Goal: Transaction & Acquisition: Purchase product/service

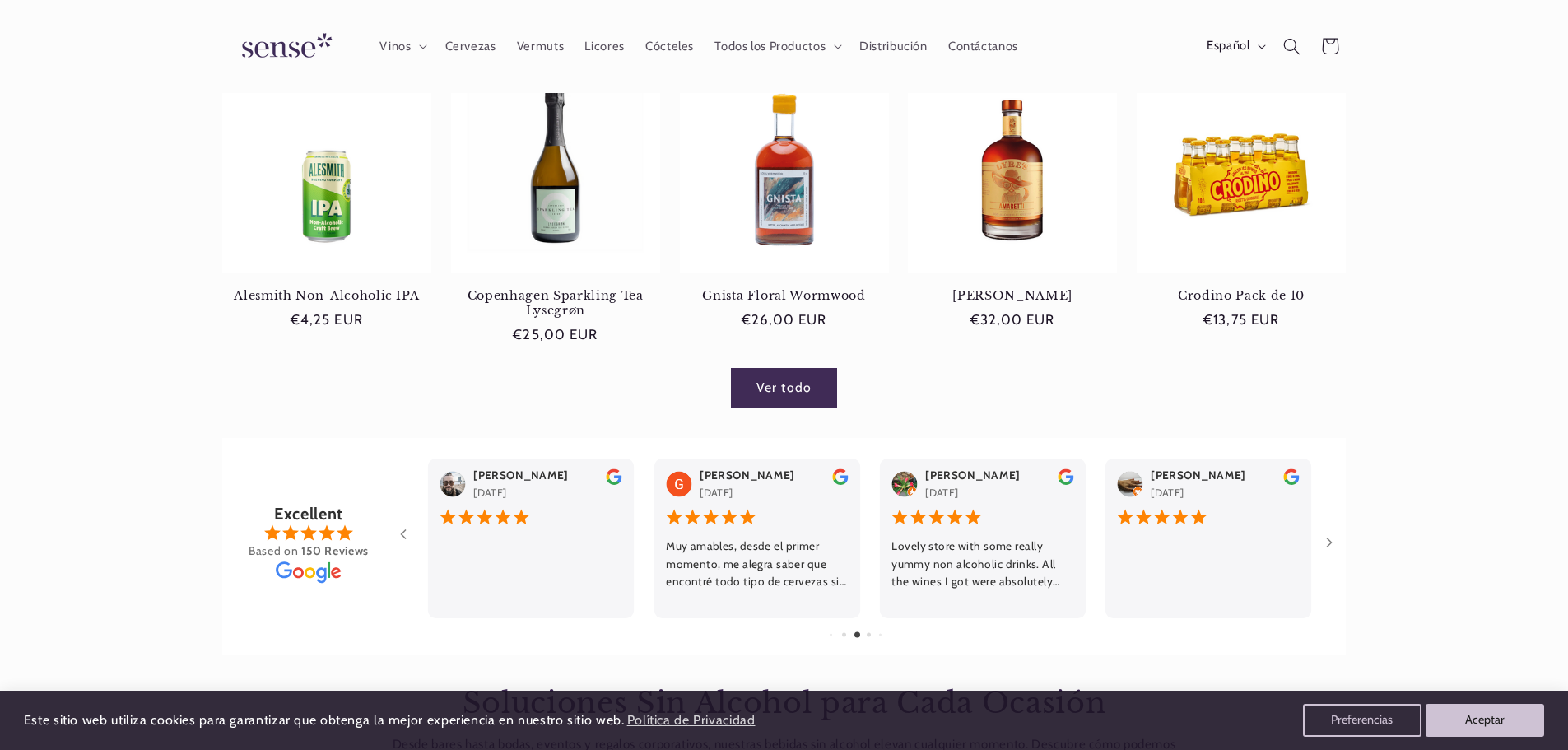
scroll to position [988, 0]
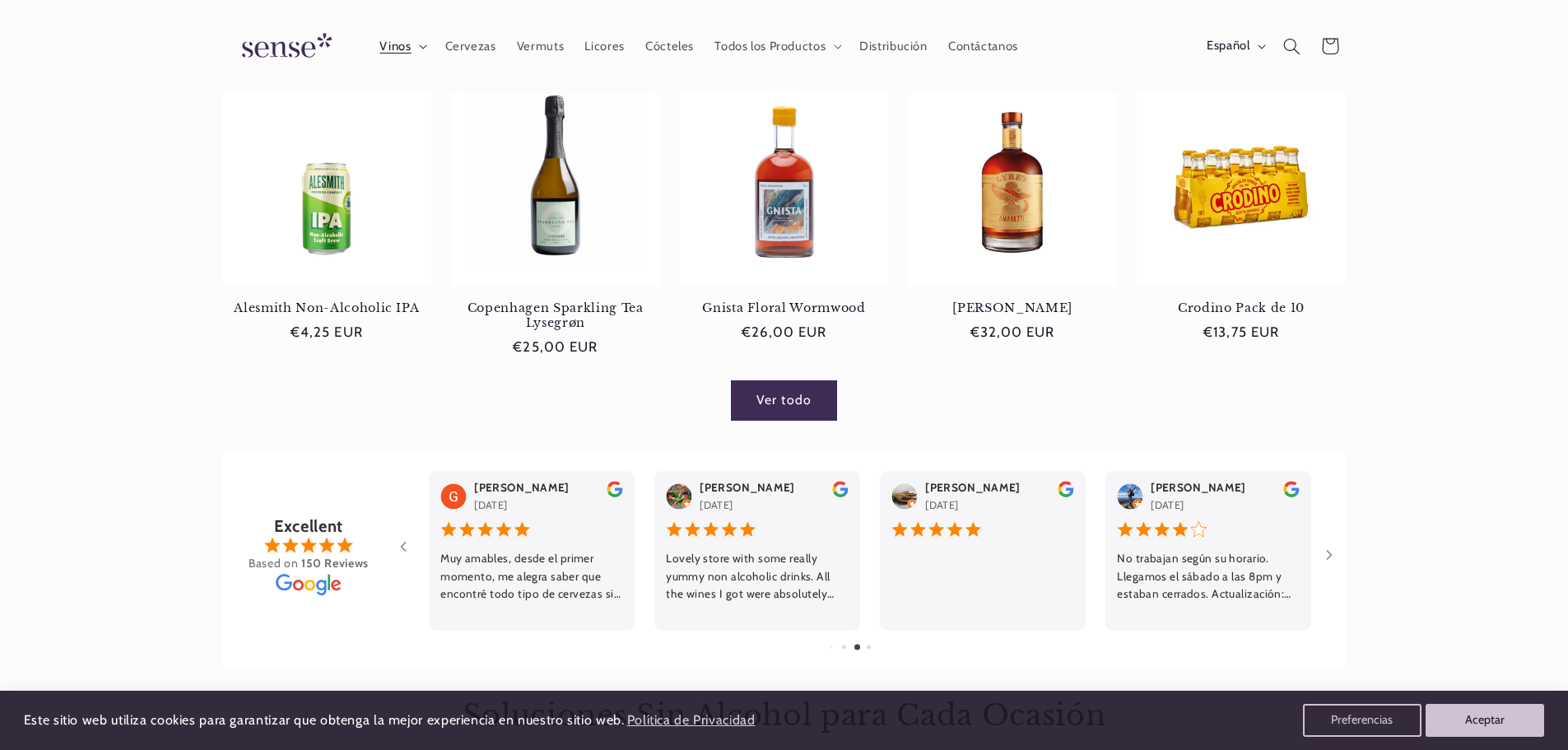
click at [403, 46] on span "Vinos" at bounding box center [395, 46] width 32 height 15
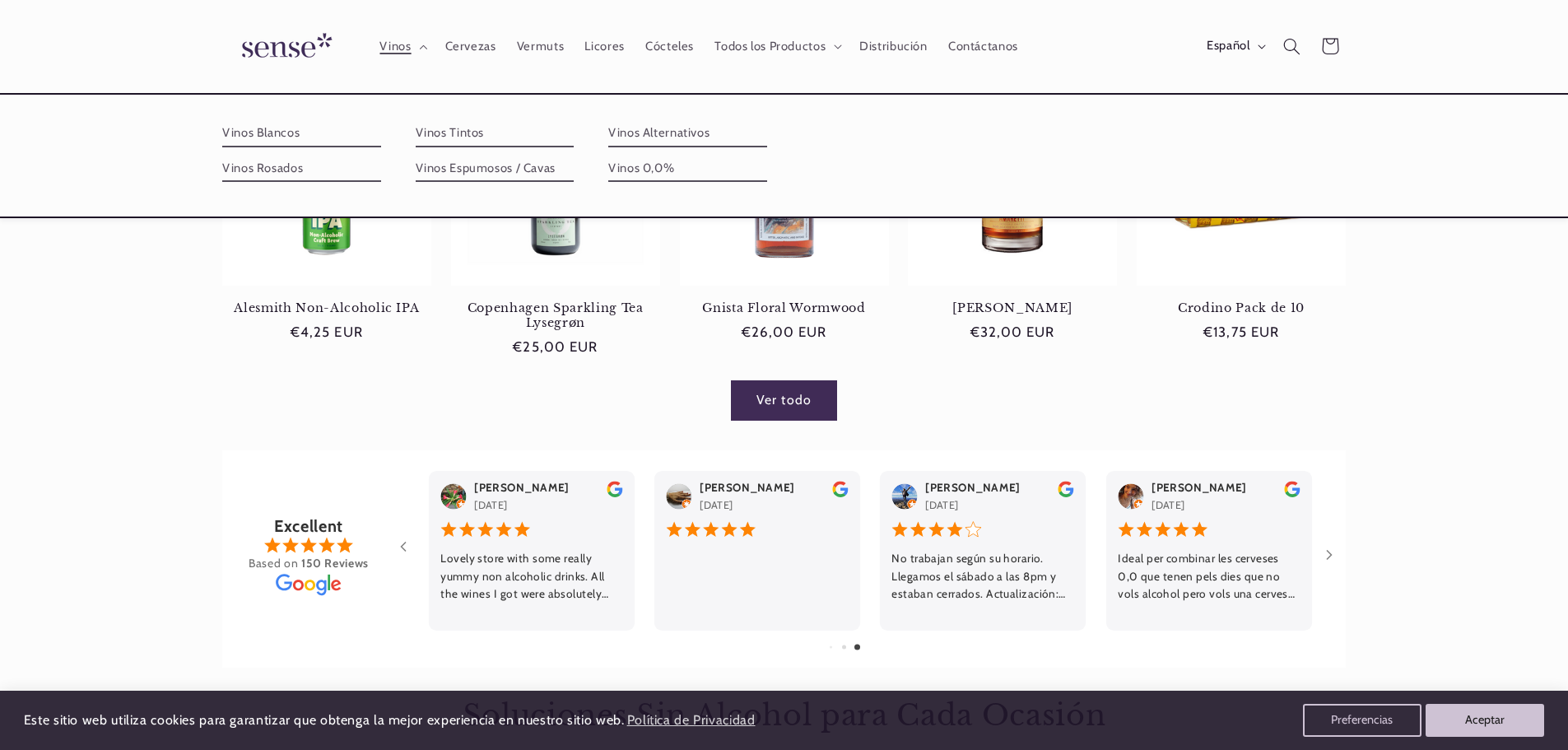
scroll to position [0, 0]
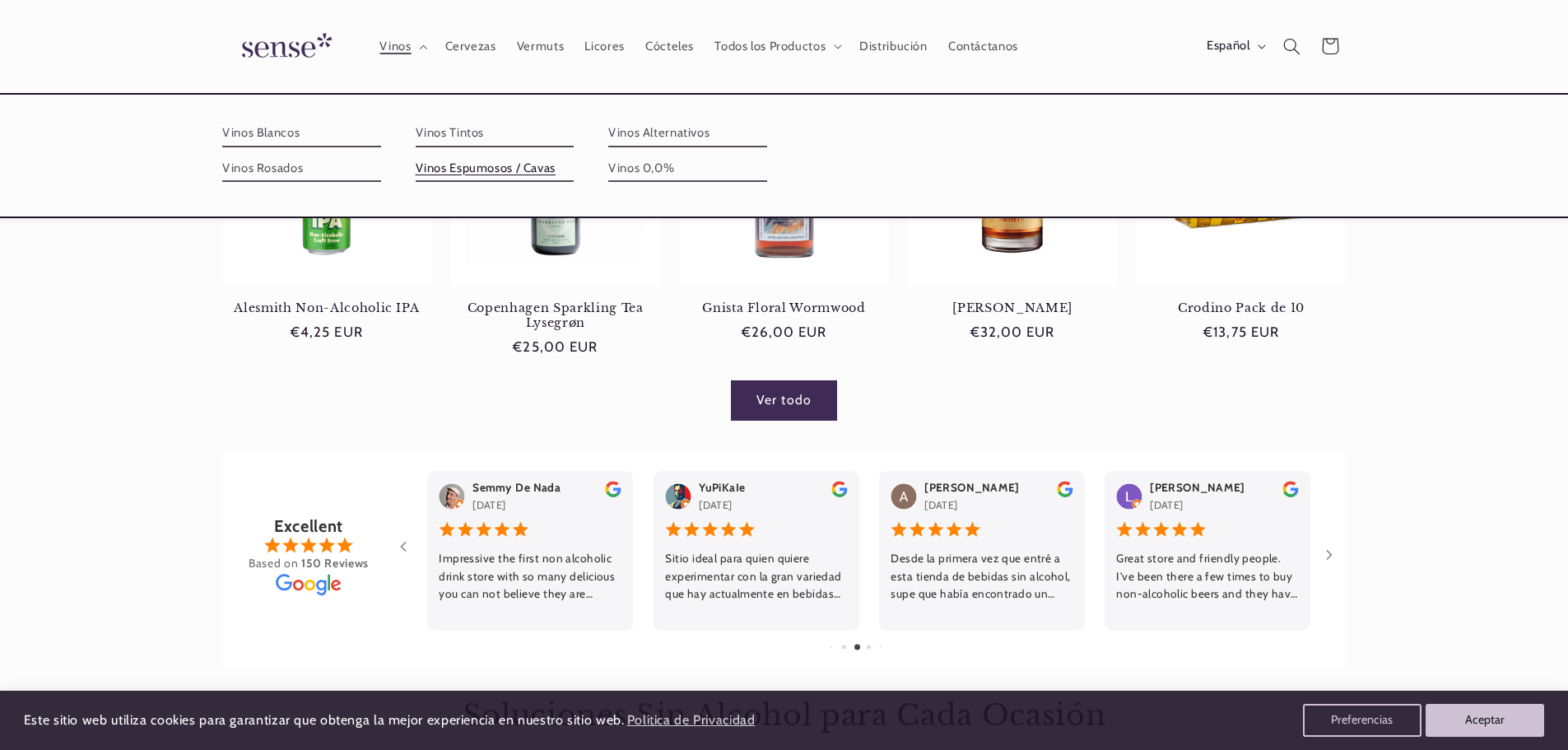
click at [470, 164] on link "Vinos Espumosos / Cavas" at bounding box center [495, 168] width 158 height 26
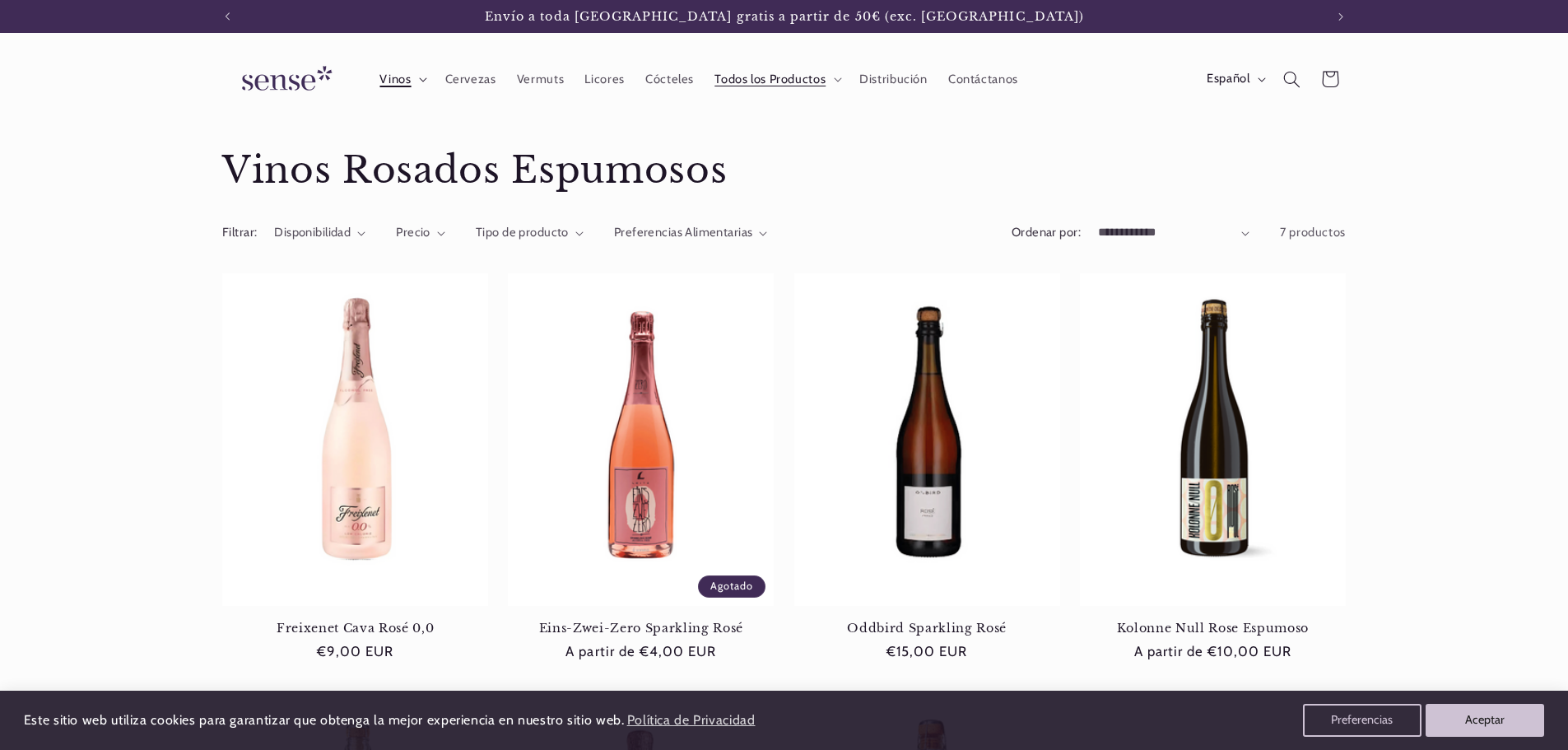
click at [407, 77] on span "Vinos" at bounding box center [395, 80] width 32 height 15
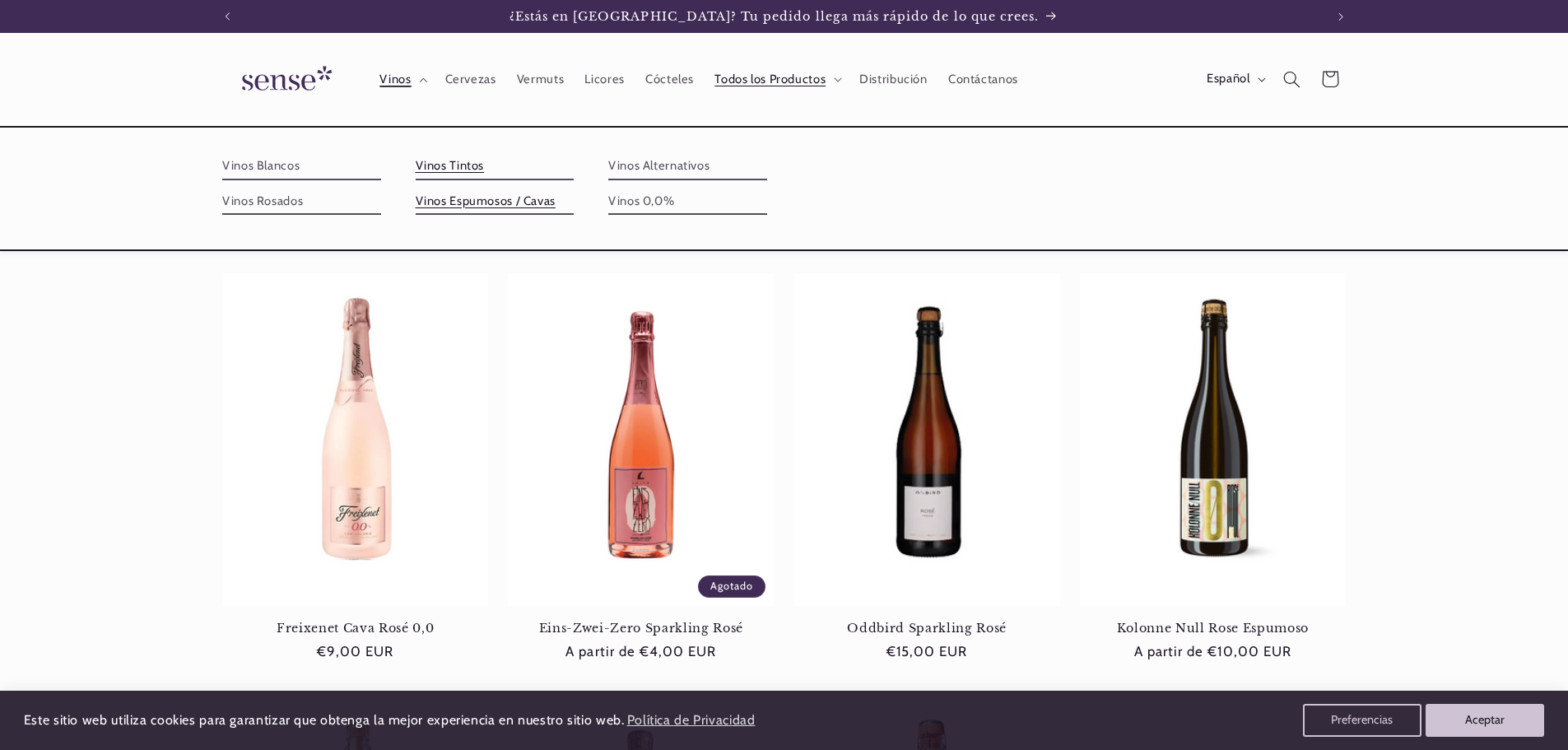
click at [436, 168] on link "Vinos Tintos" at bounding box center [495, 165] width 158 height 26
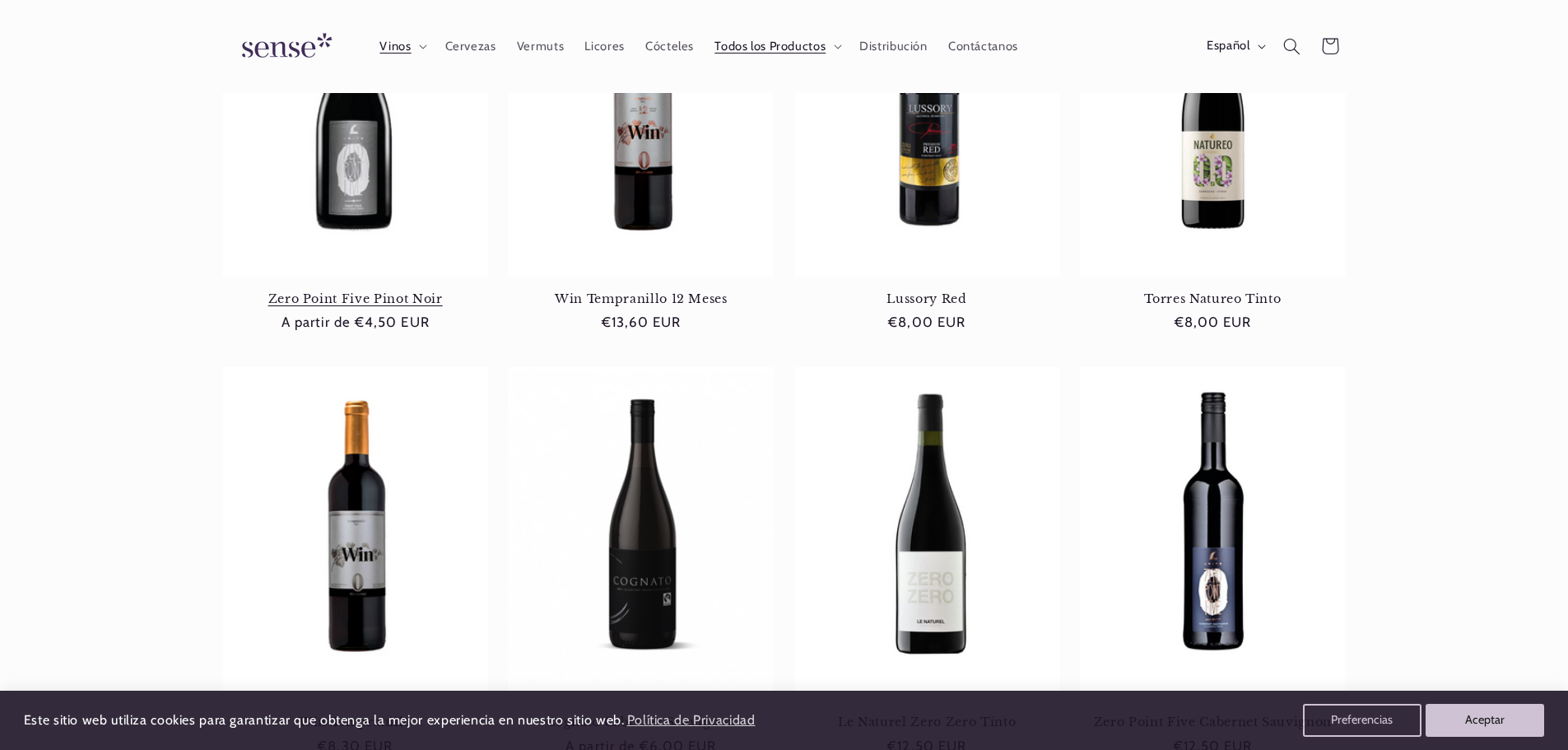
scroll to position [247, 0]
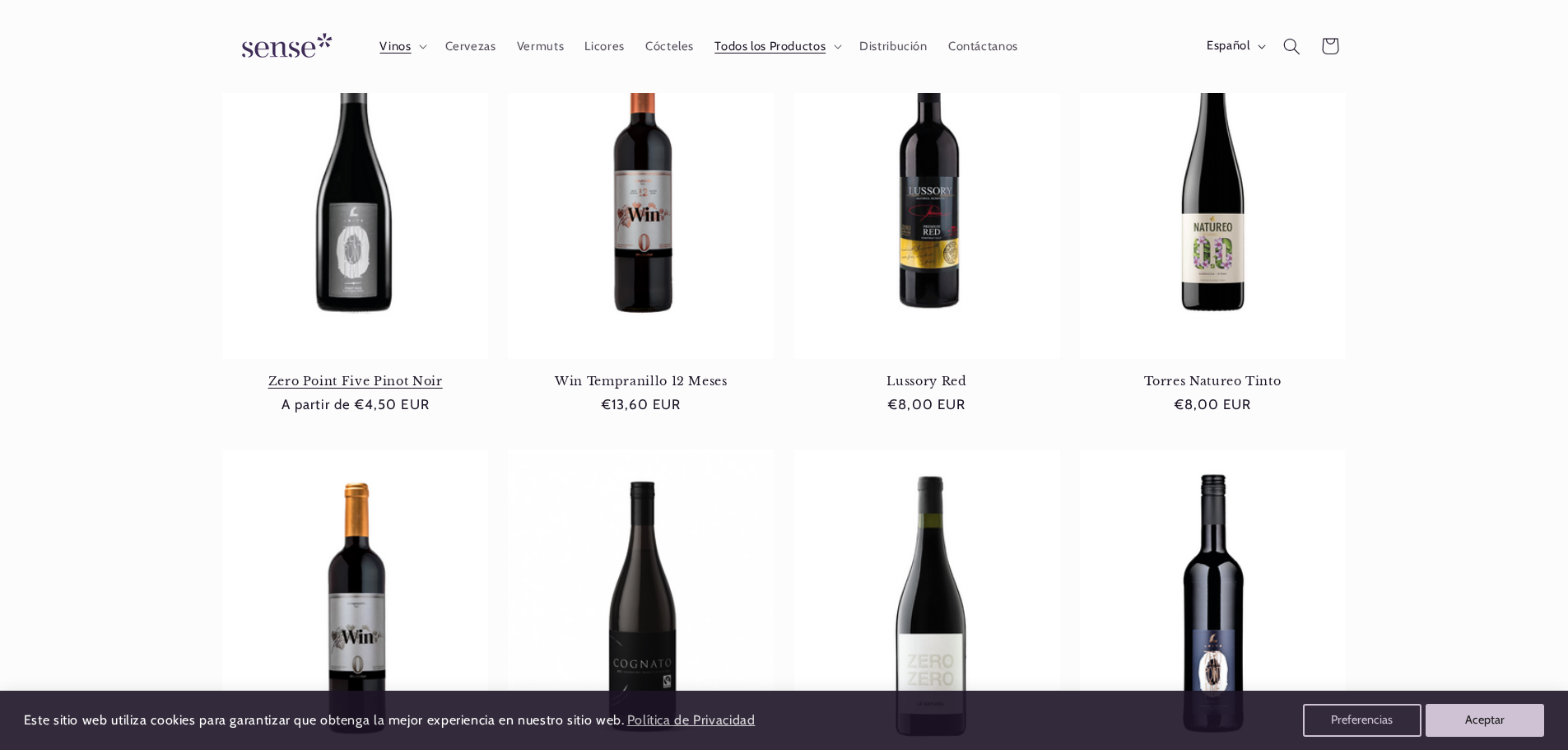
click at [376, 374] on link "Zero Point Five Pinot Noir" at bounding box center [354, 380] width 266 height 14
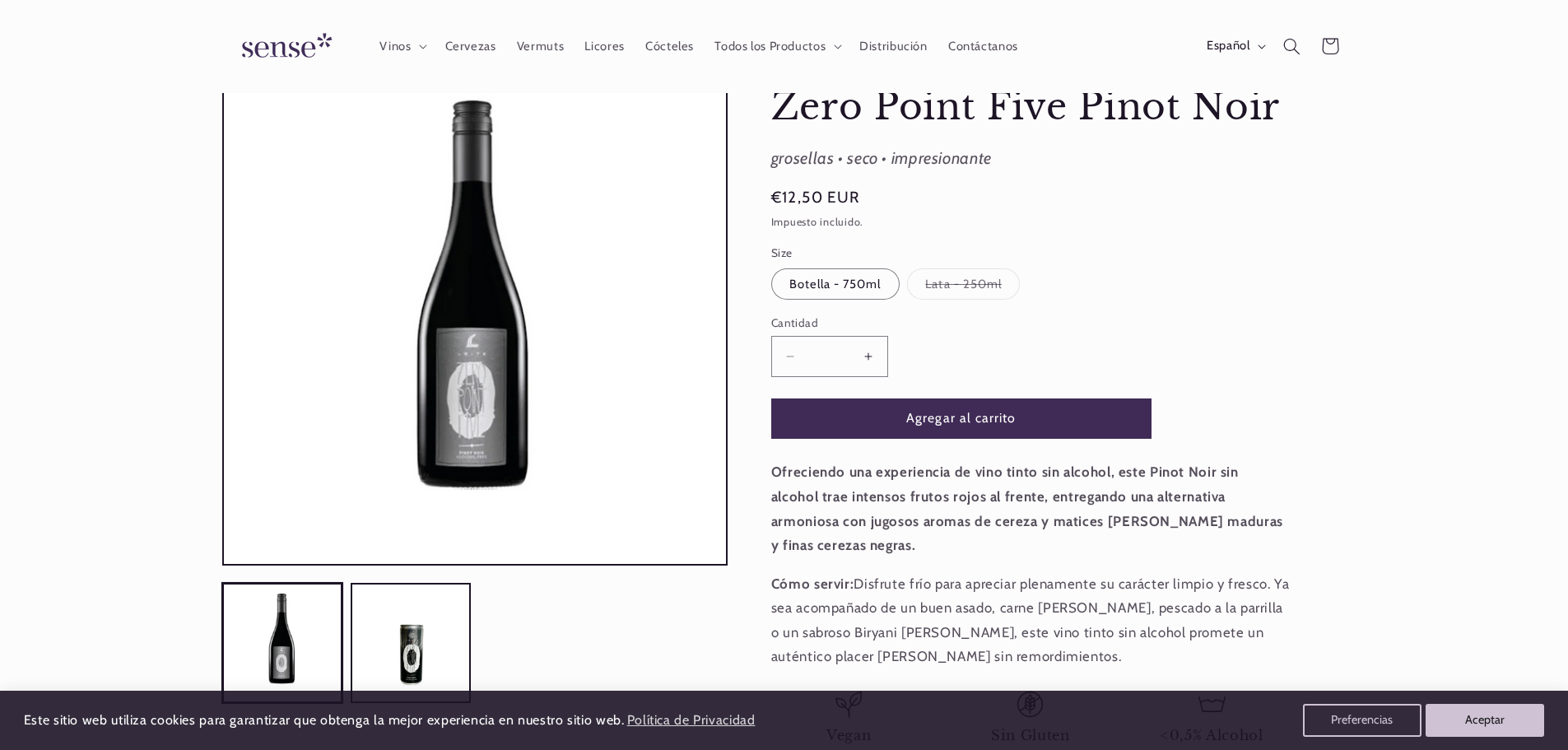
scroll to position [164, 0]
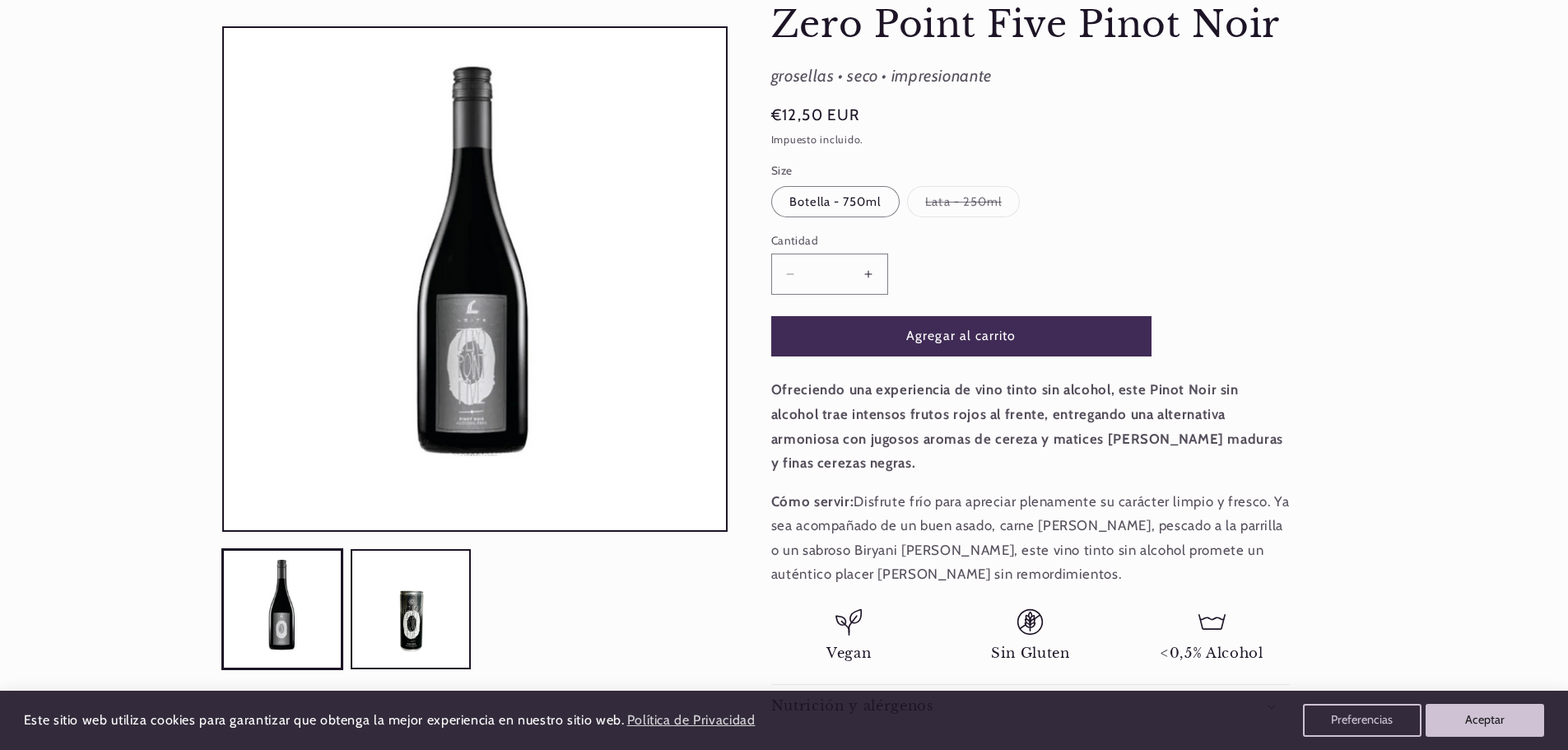
click at [868, 268] on button "Aumentar cantidad para Zero Point Five Pinot Noir" at bounding box center [869, 274] width 37 height 40
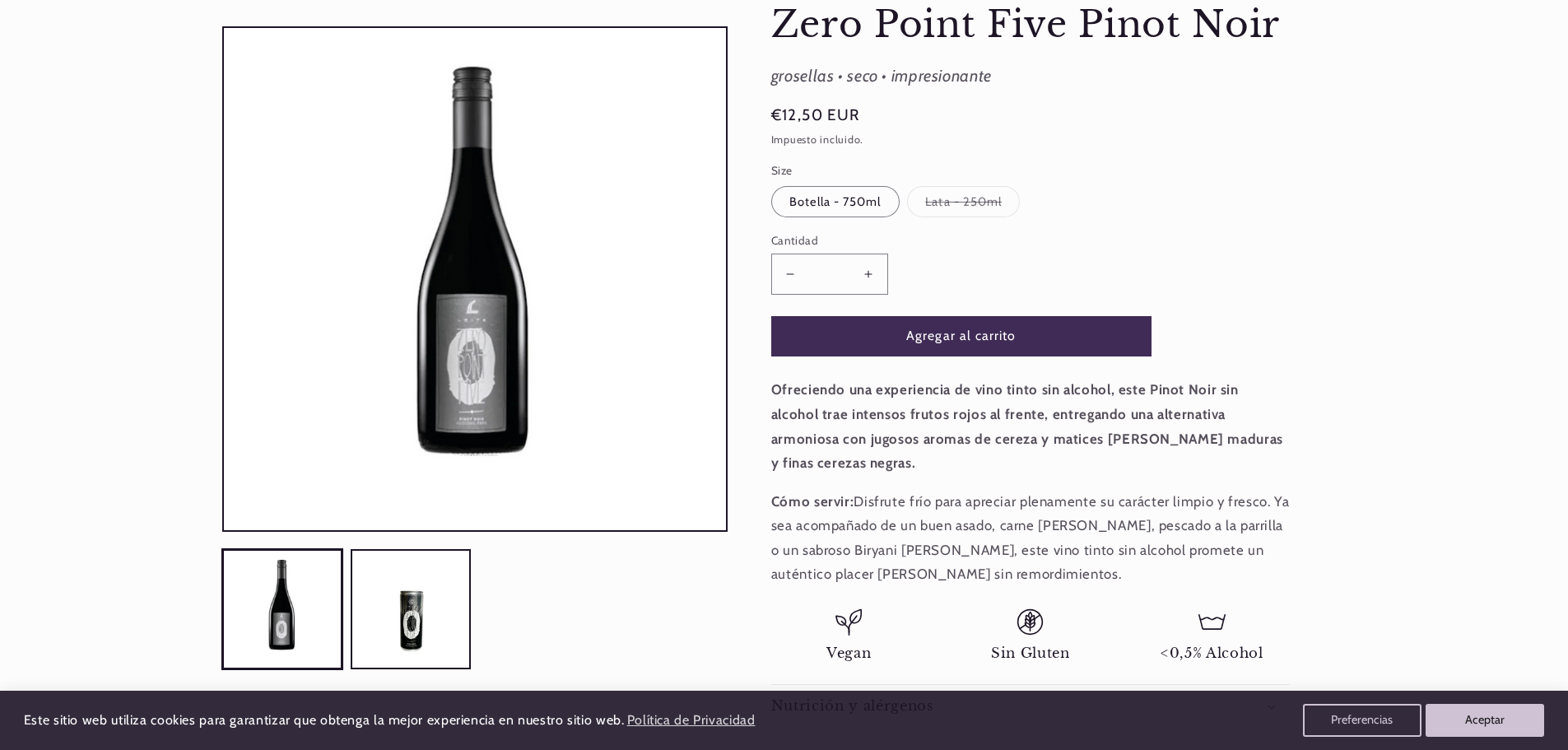
click at [868, 268] on button "Aumentar cantidad para Zero Point Five Pinot Noir" at bounding box center [869, 274] width 37 height 40
click at [855, 325] on button "Agregar al carrito" at bounding box center [961, 336] width 380 height 40
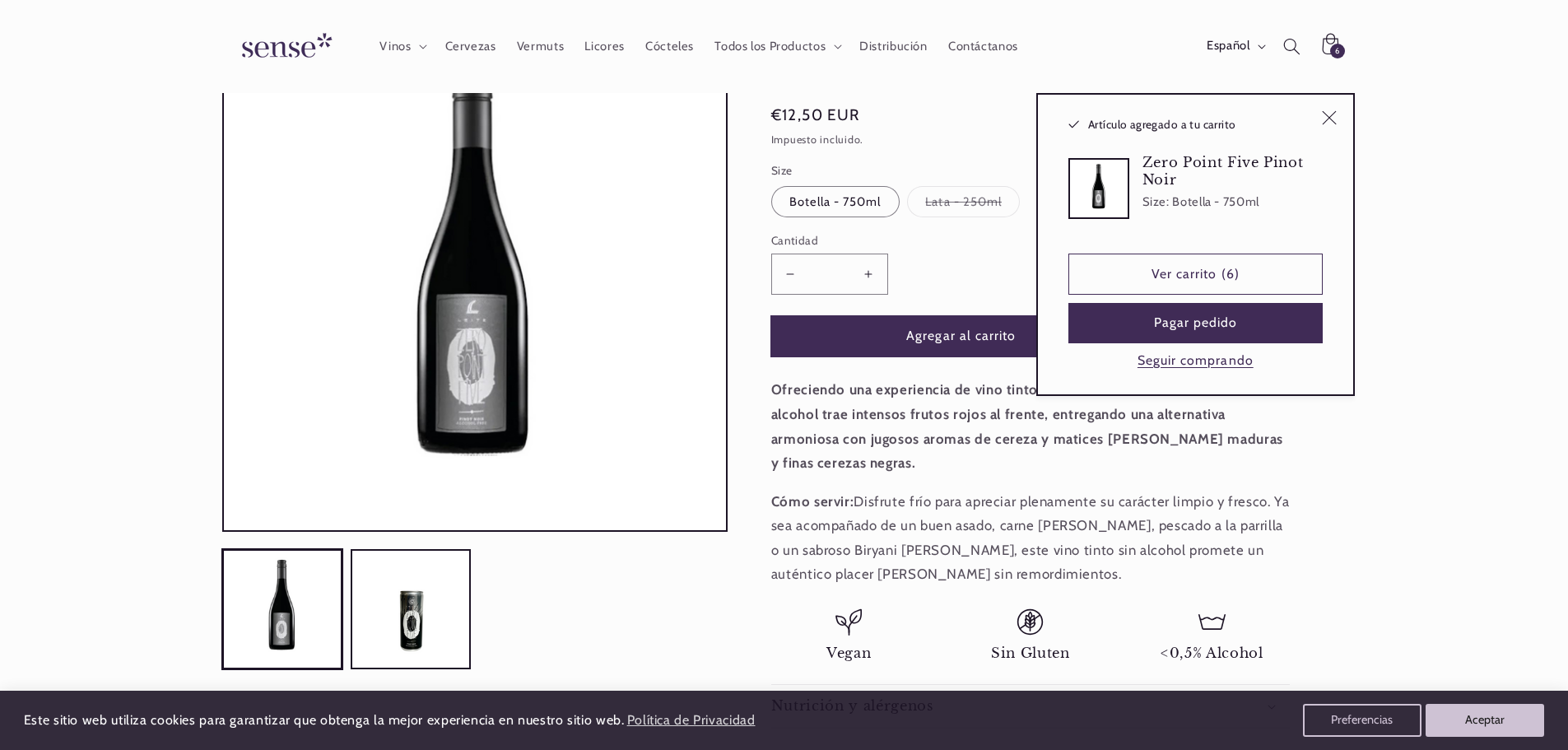
type input "*"
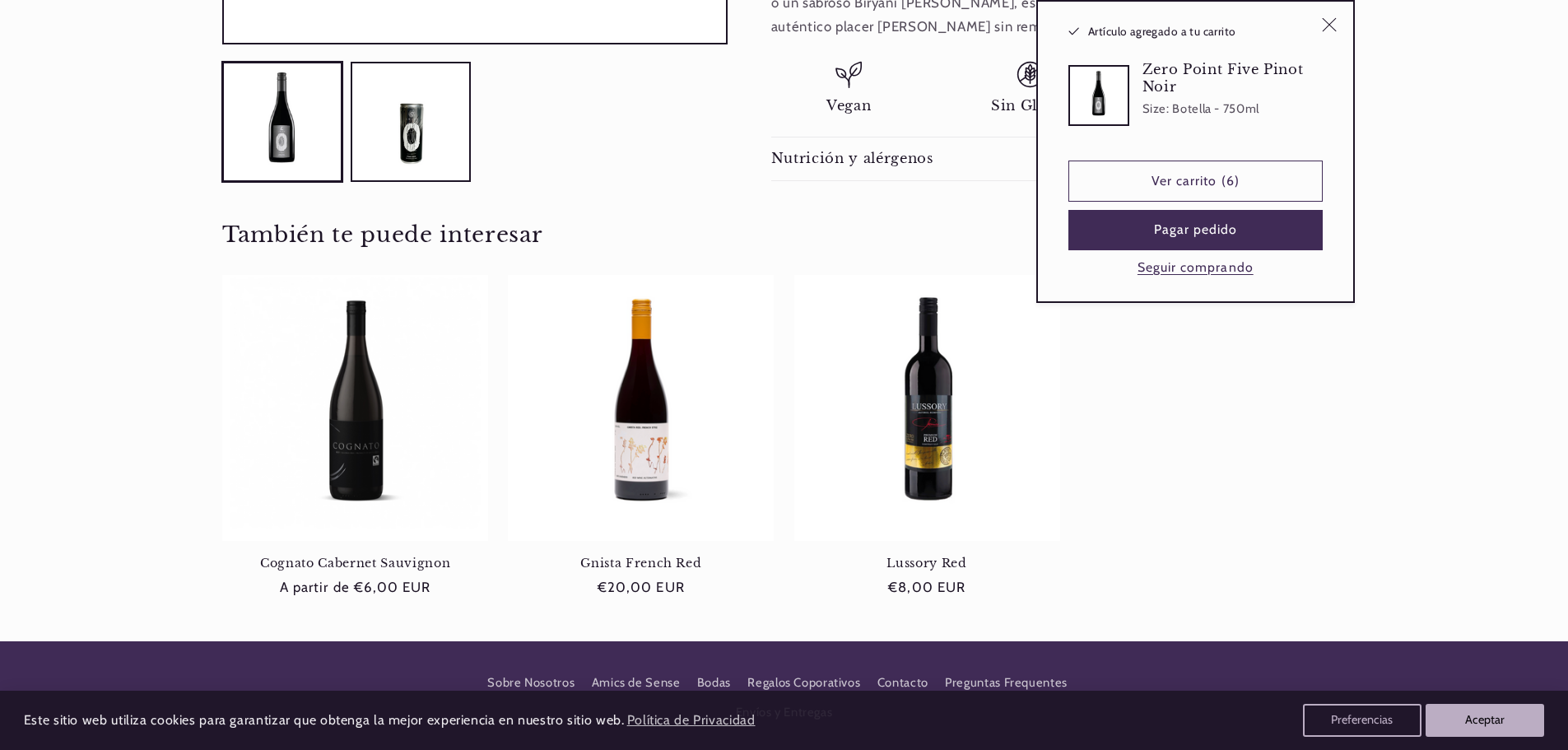
scroll to position [741, 0]
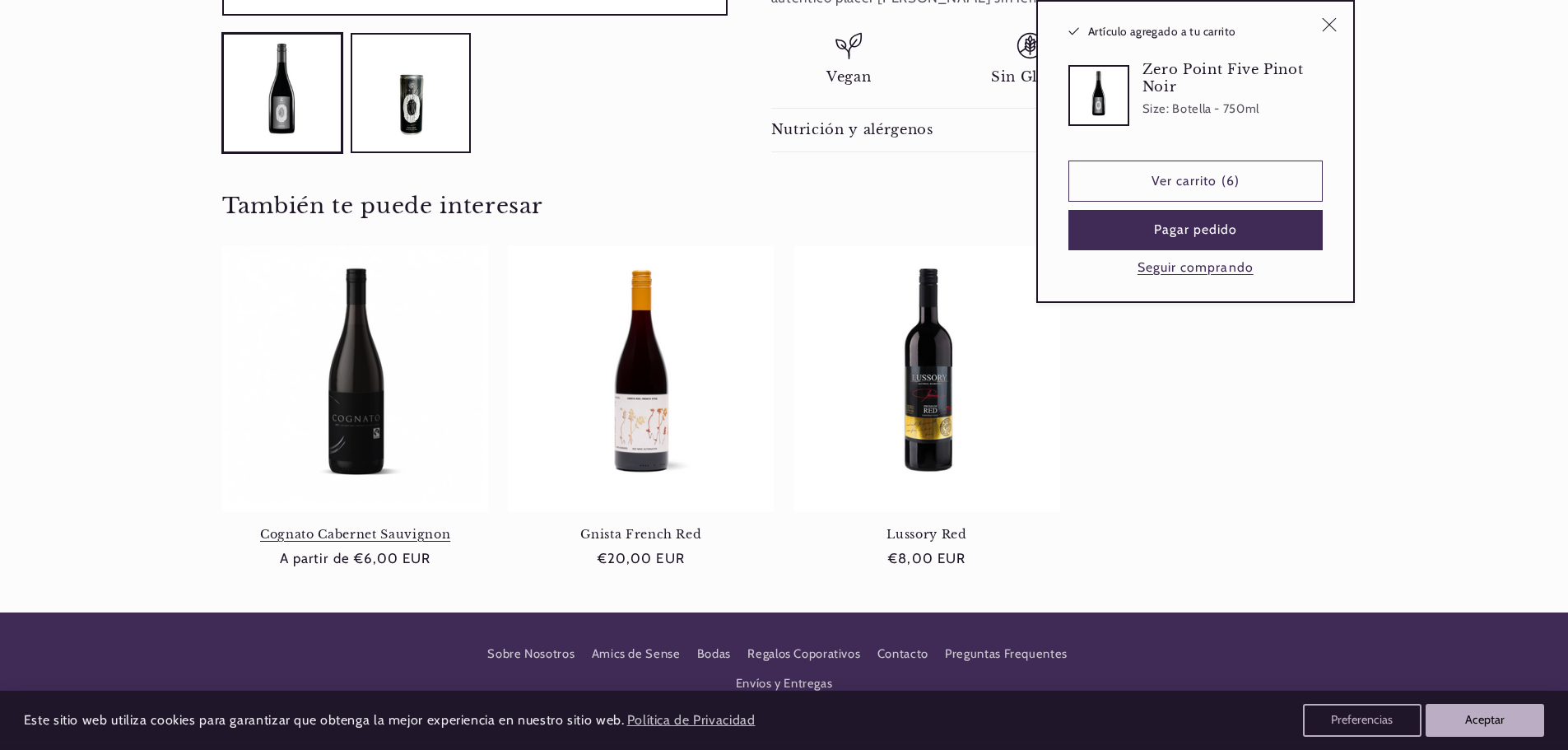
click at [375, 527] on link "Cognato Cabernet Sauvignon" at bounding box center [354, 534] width 266 height 14
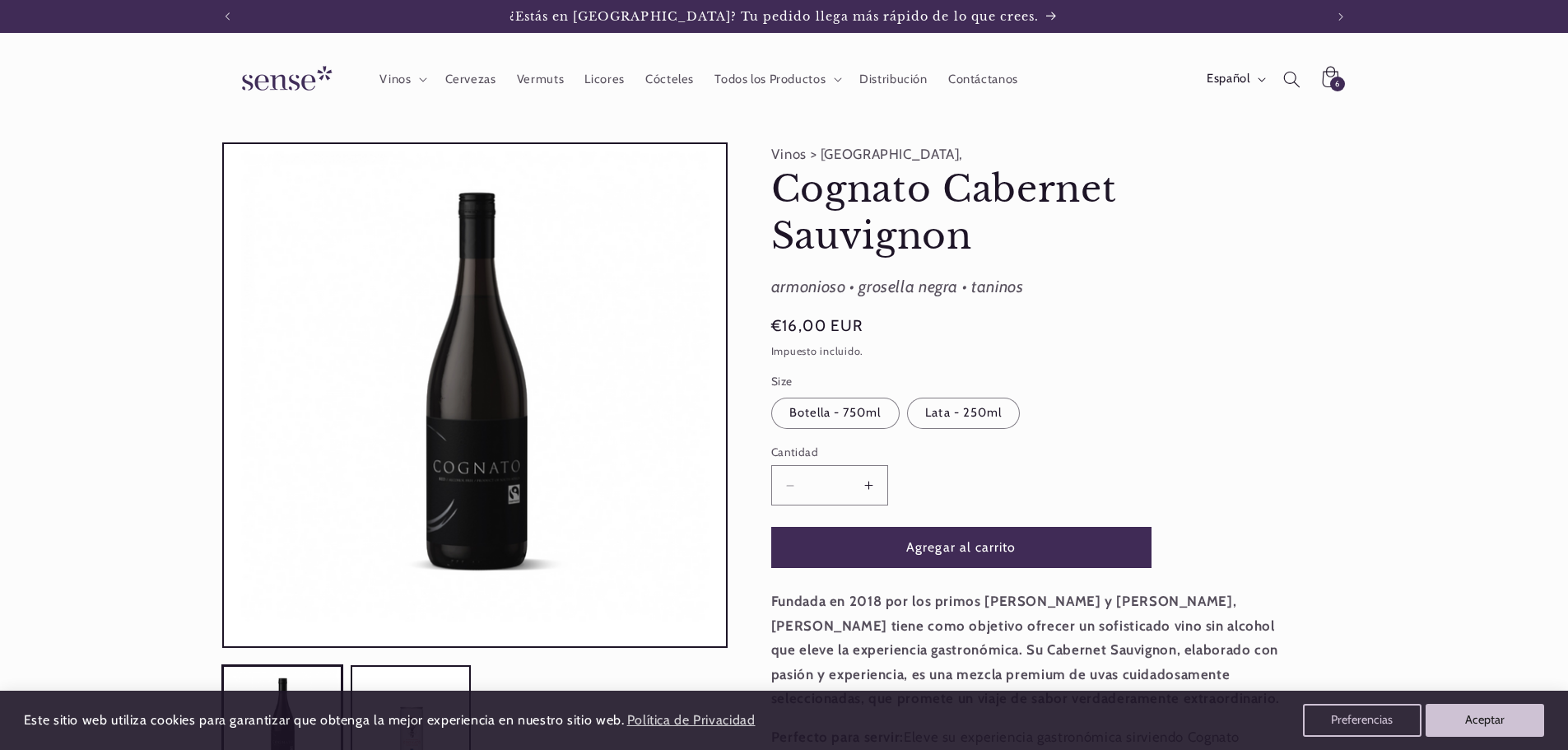
click at [868, 476] on button "Aumentar cantidad para Cognato Cabernet Sauvignon" at bounding box center [869, 485] width 37 height 40
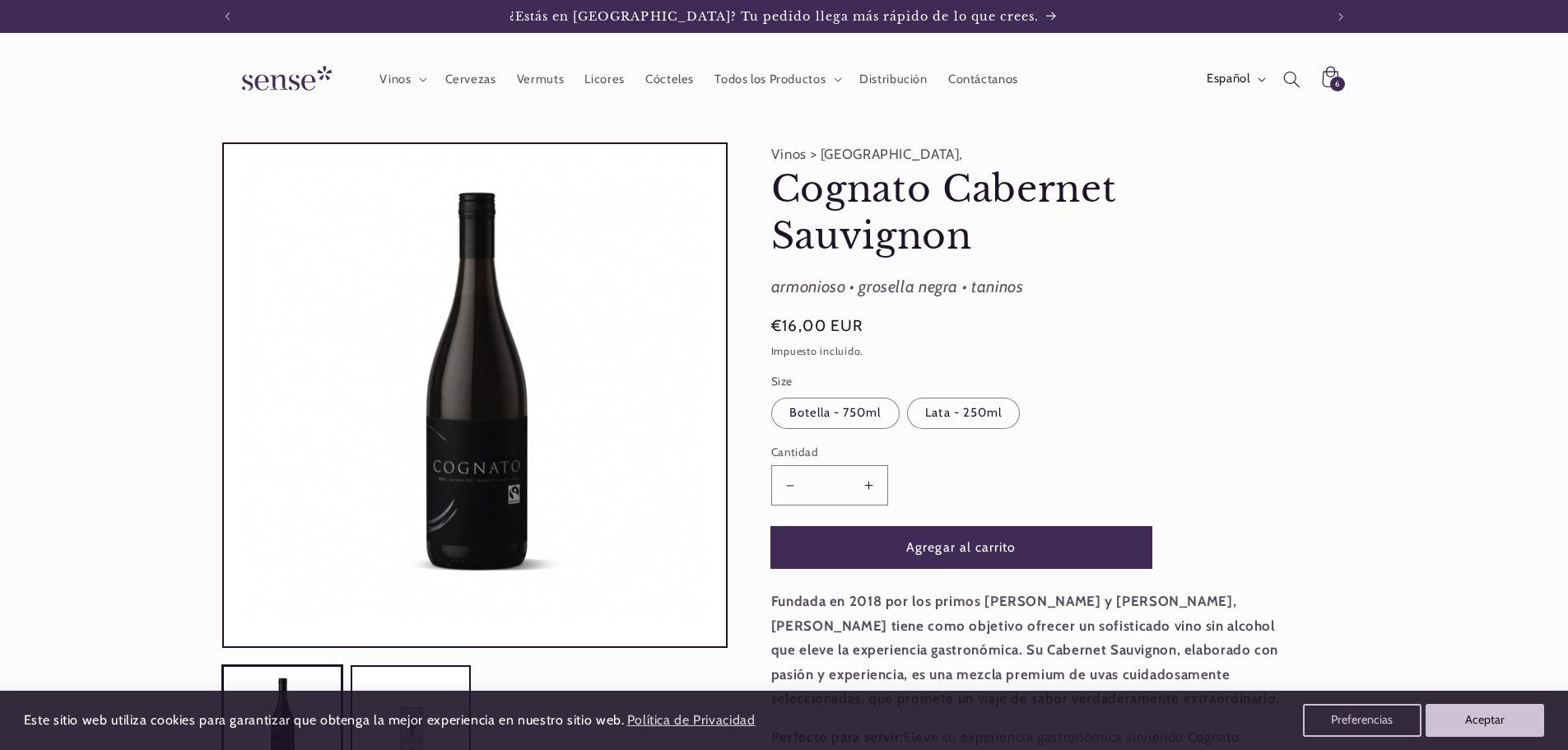
click at [913, 536] on button "Agregar al carrito" at bounding box center [961, 547] width 380 height 40
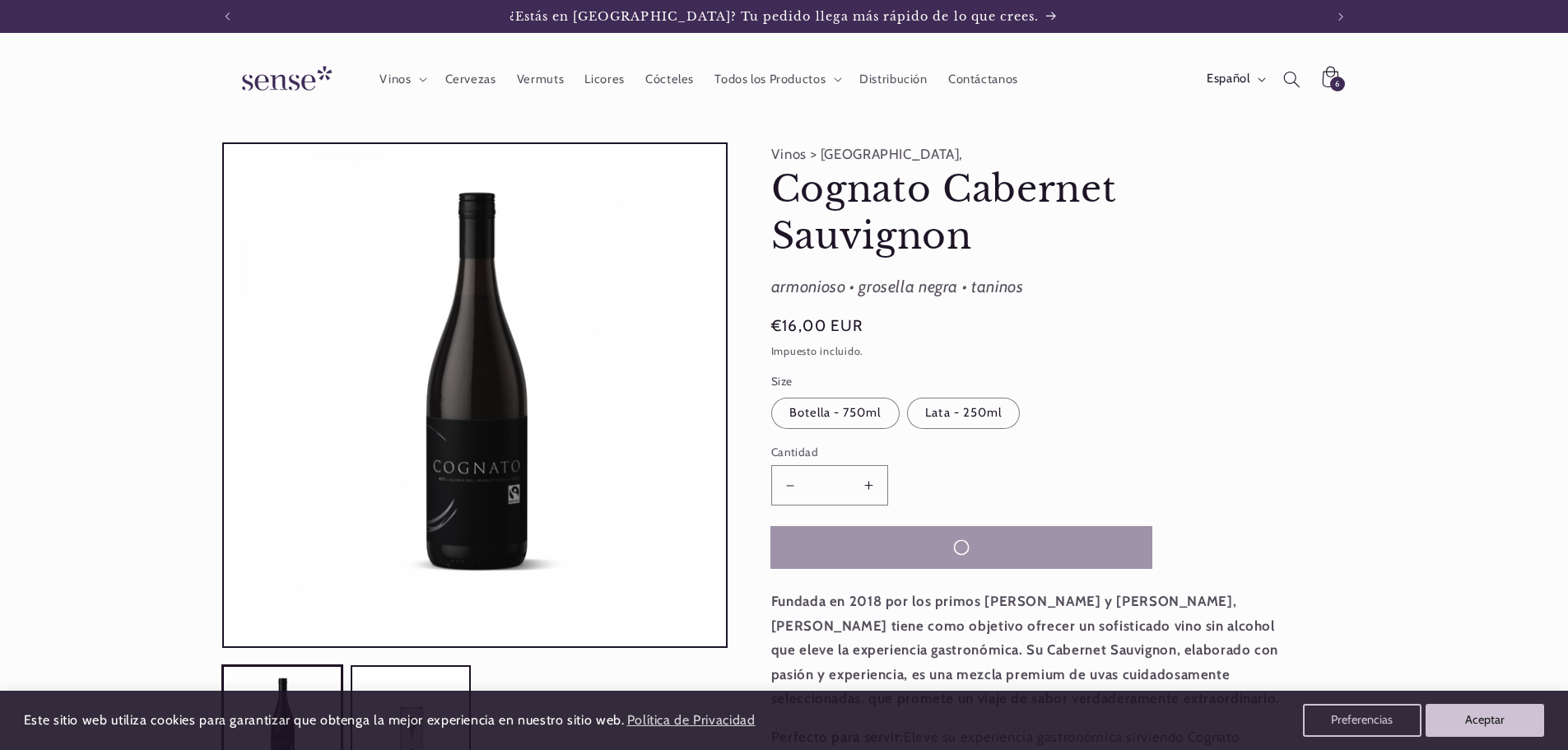
type input "*"
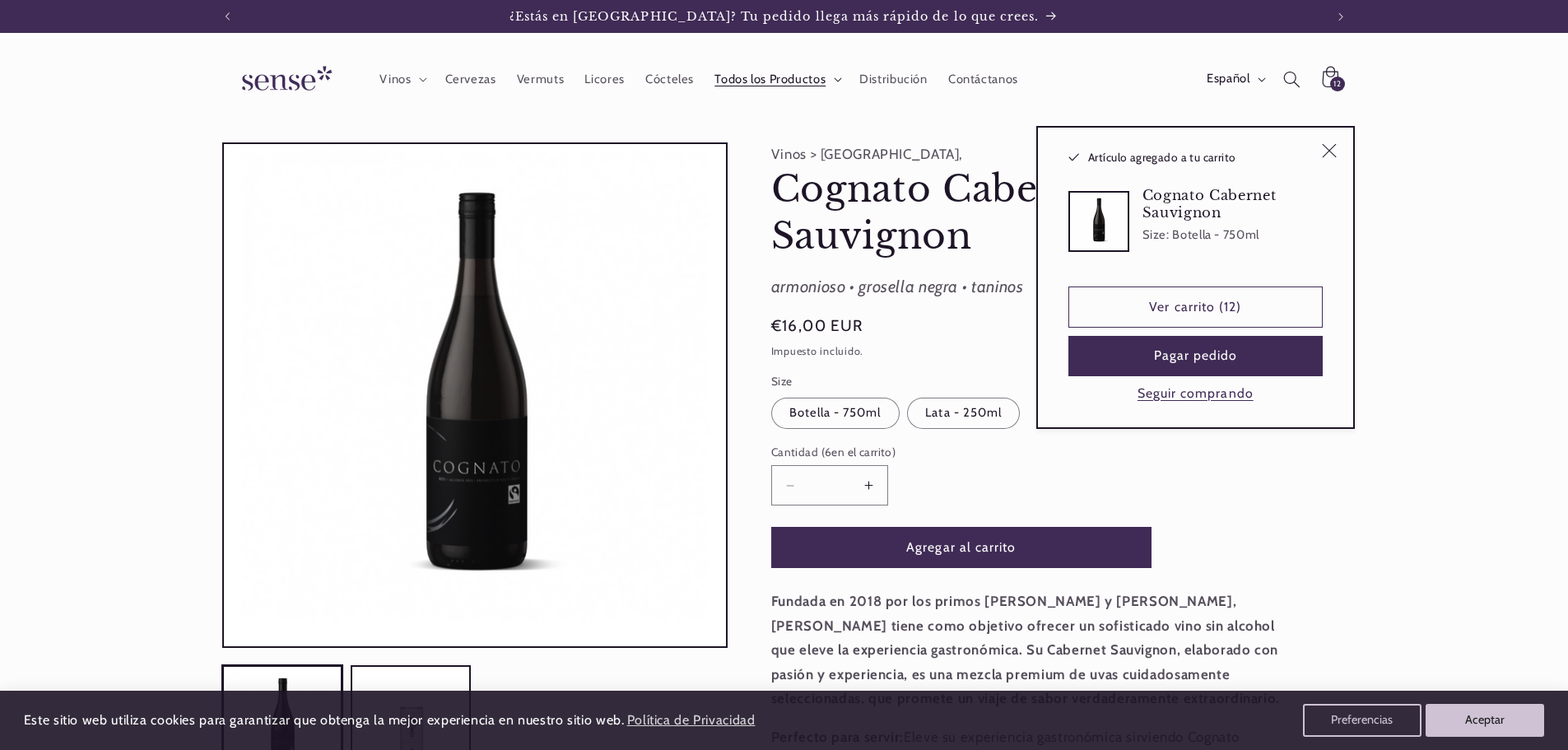
click at [722, 73] on span "Todos los Productos" at bounding box center [770, 80] width 111 height 15
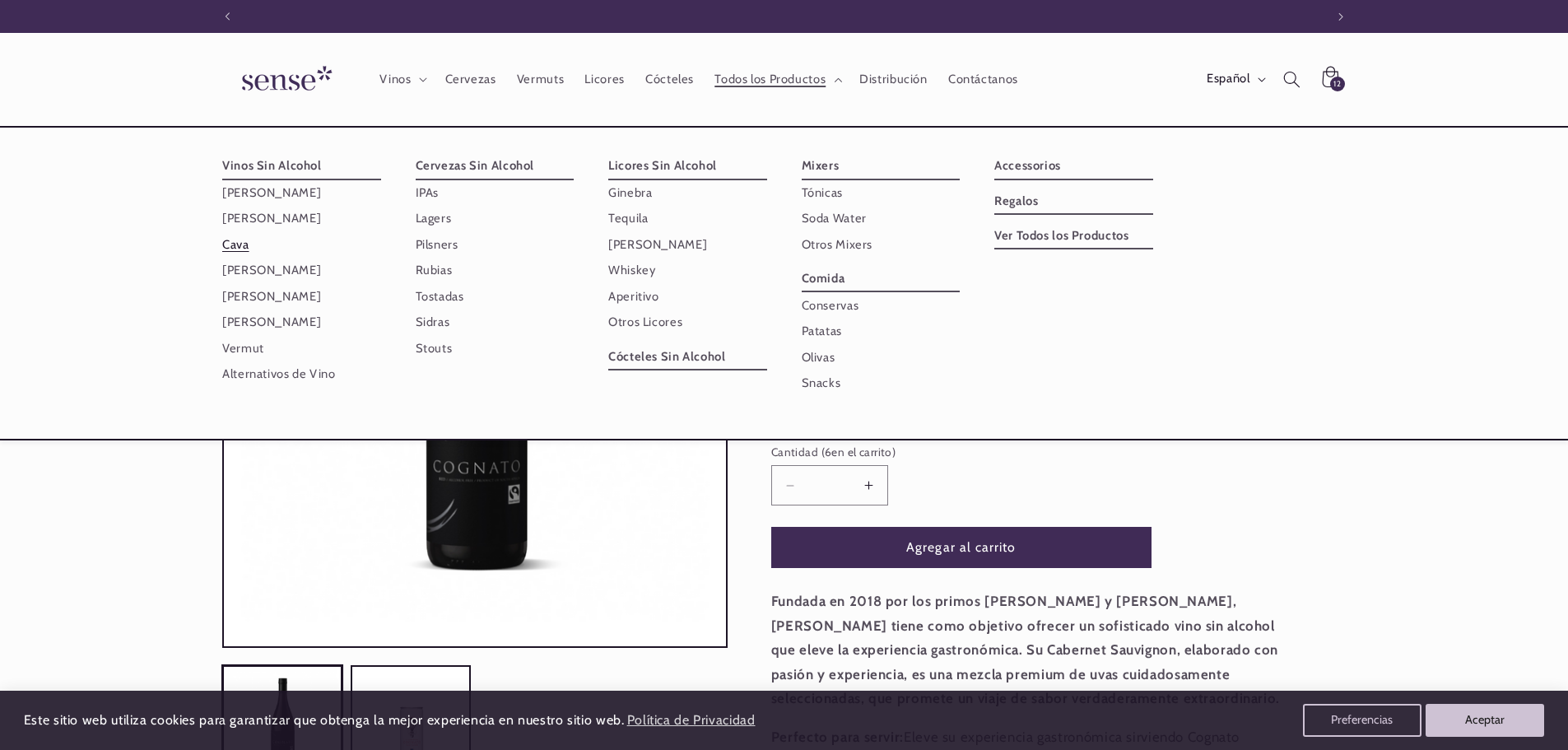
scroll to position [0, 1097]
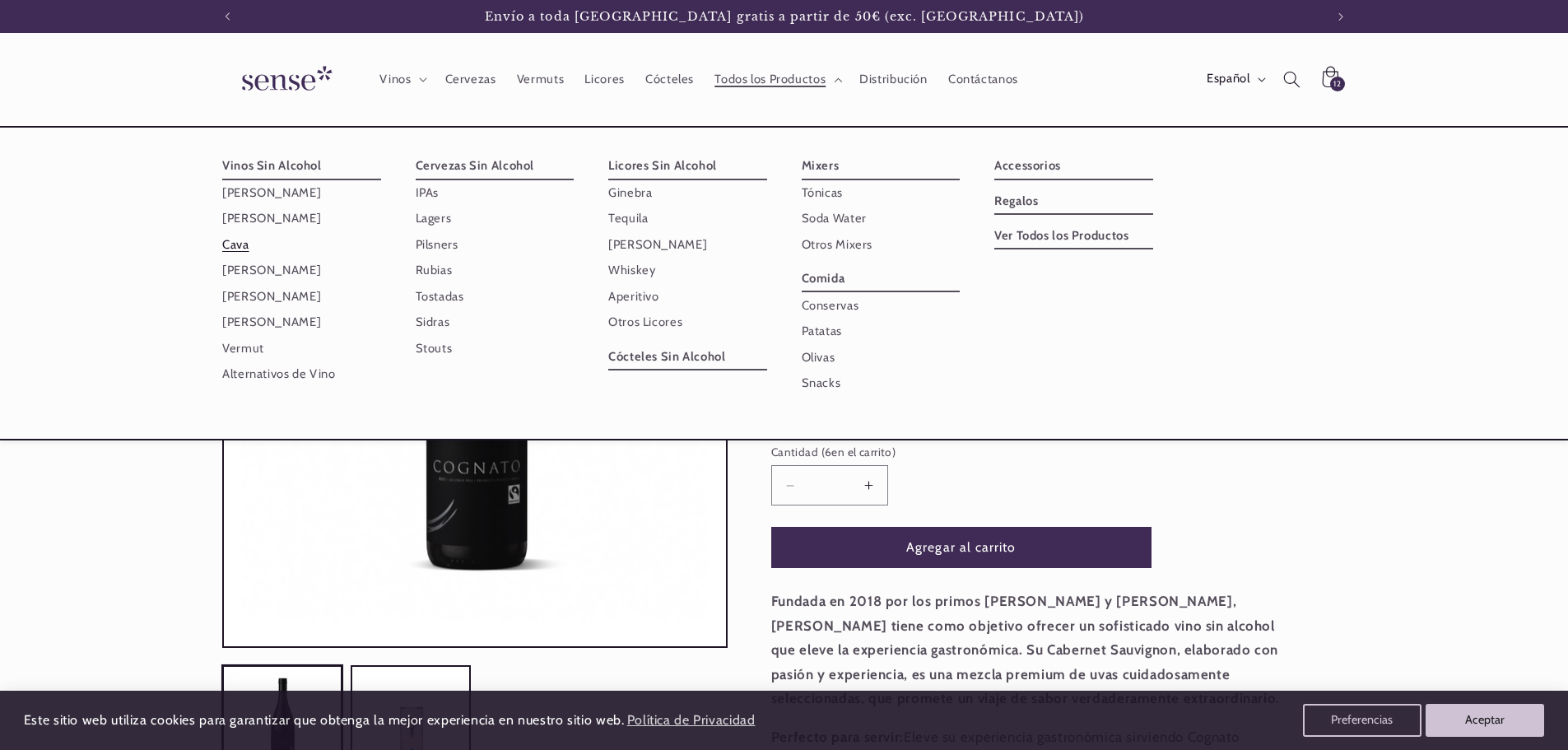
click at [242, 238] on link "Cava" at bounding box center [301, 245] width 158 height 26
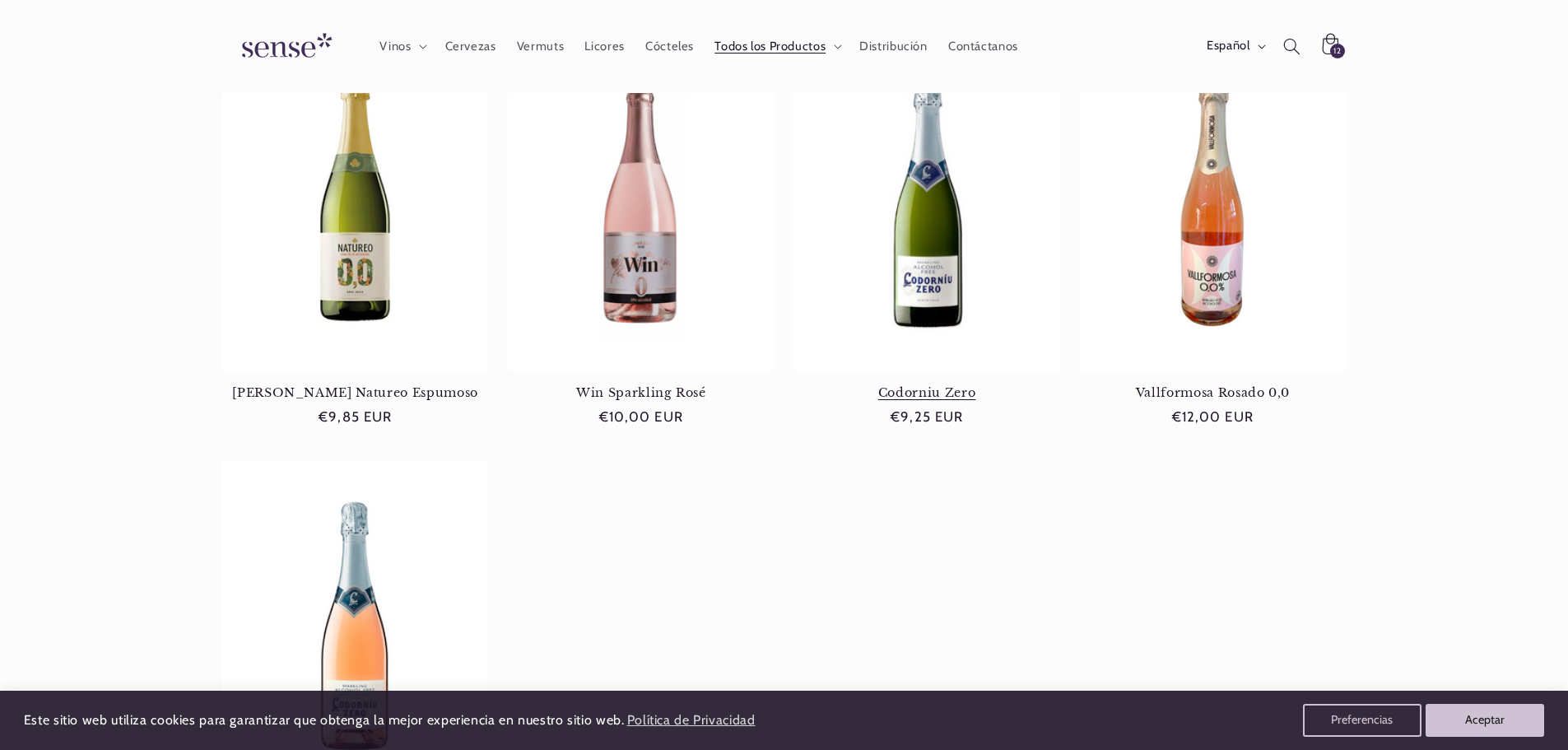
scroll to position [0, 1097]
click at [918, 385] on link "Codorniu Zero" at bounding box center [927, 392] width 266 height 14
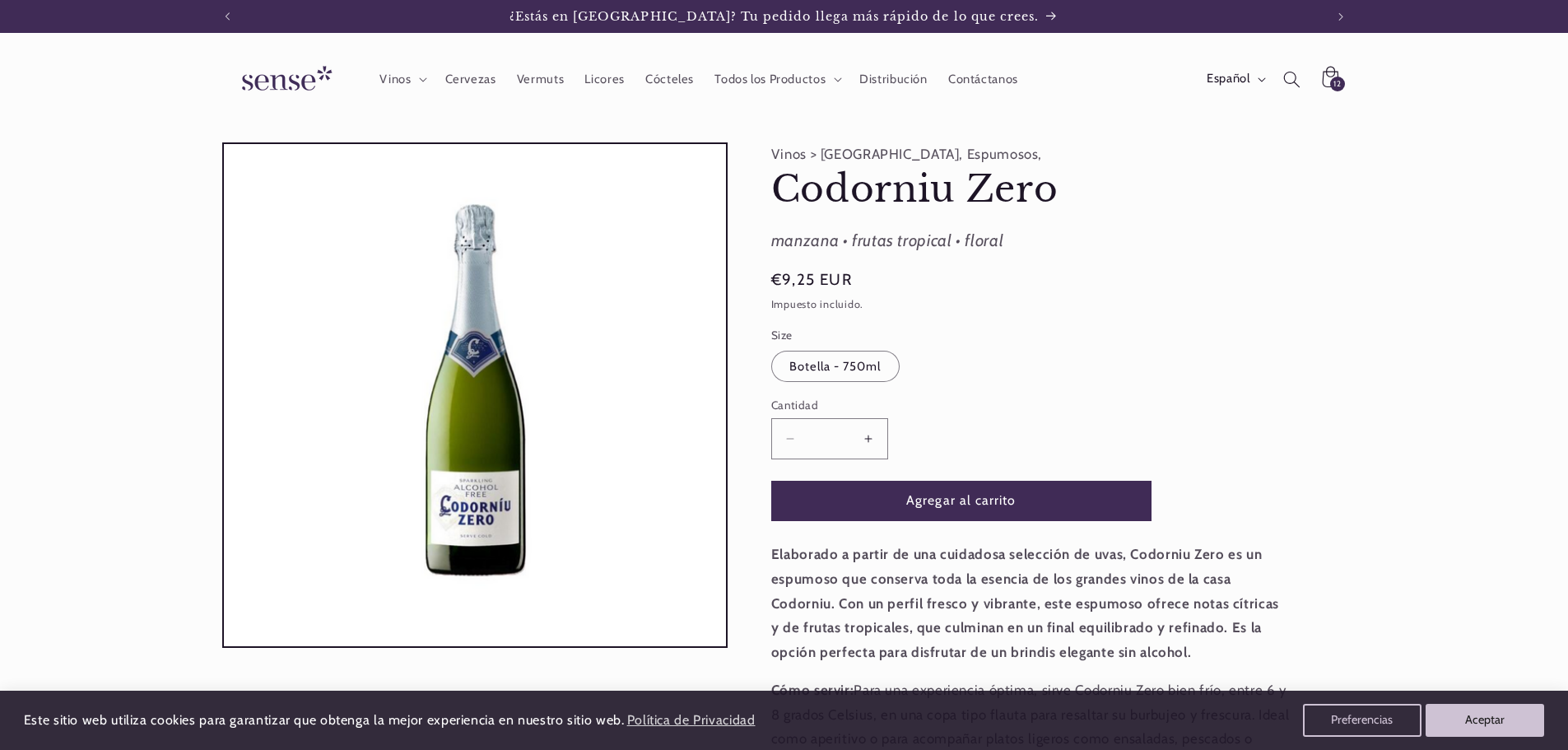
click at [869, 424] on button "Aumentar cantidad para Codorniu Zero" at bounding box center [869, 439] width 37 height 40
click at [869, 422] on button "Aumentar cantidad para Codorniu Zero" at bounding box center [869, 439] width 37 height 40
click at [868, 427] on button "Aumentar cantidad para Codorniu Zero" at bounding box center [869, 439] width 37 height 40
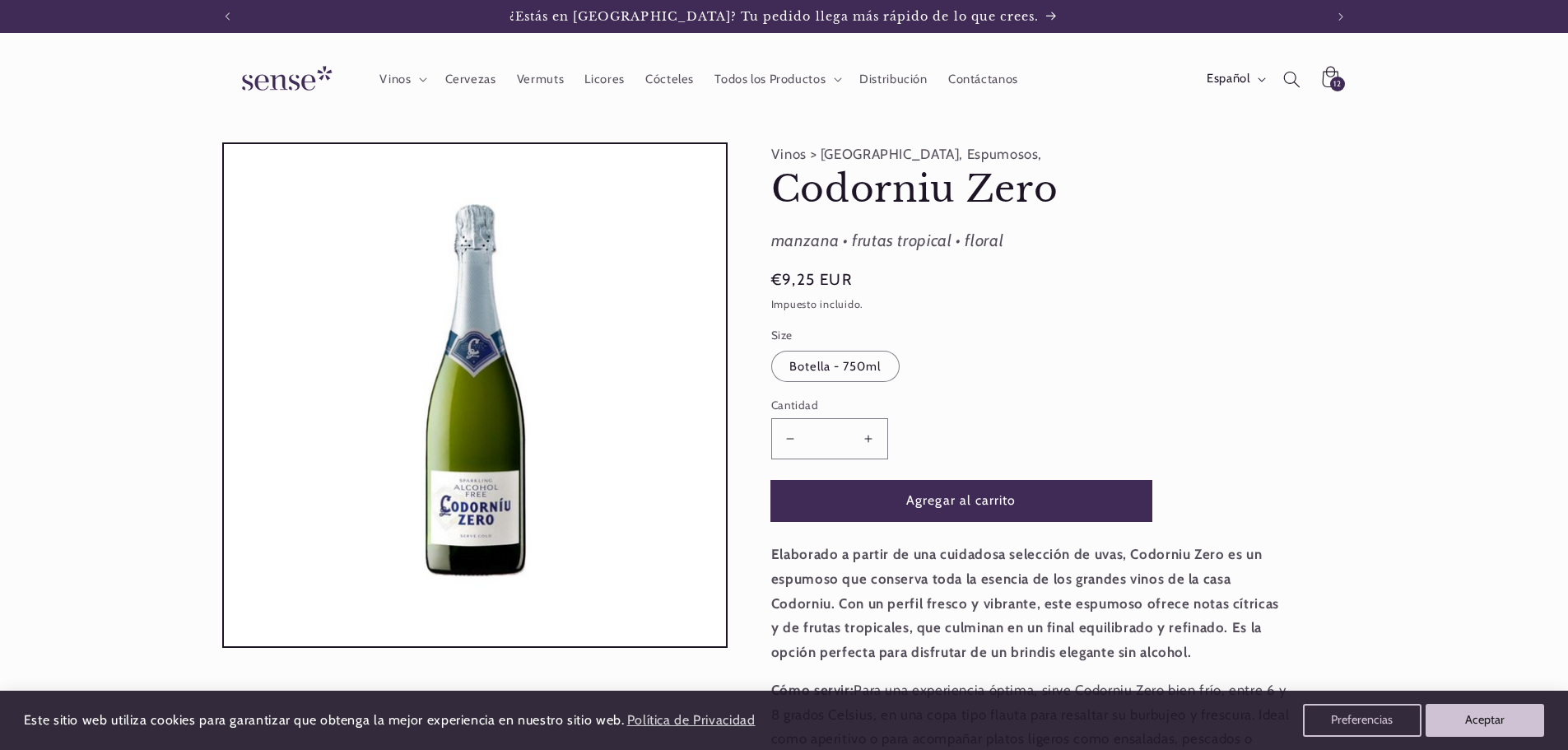
click at [868, 497] on button "Agregar al carrito" at bounding box center [961, 501] width 380 height 40
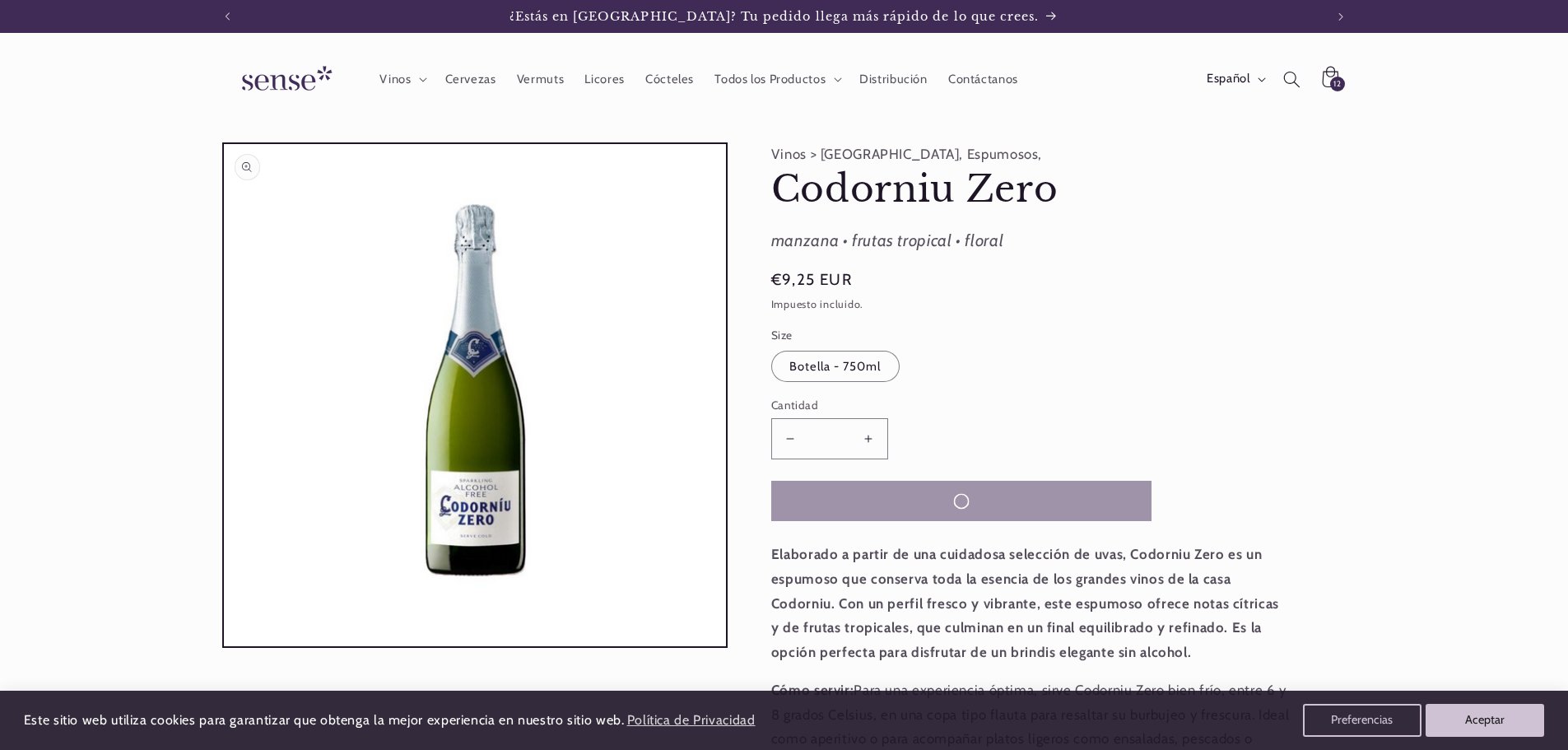
type input "*"
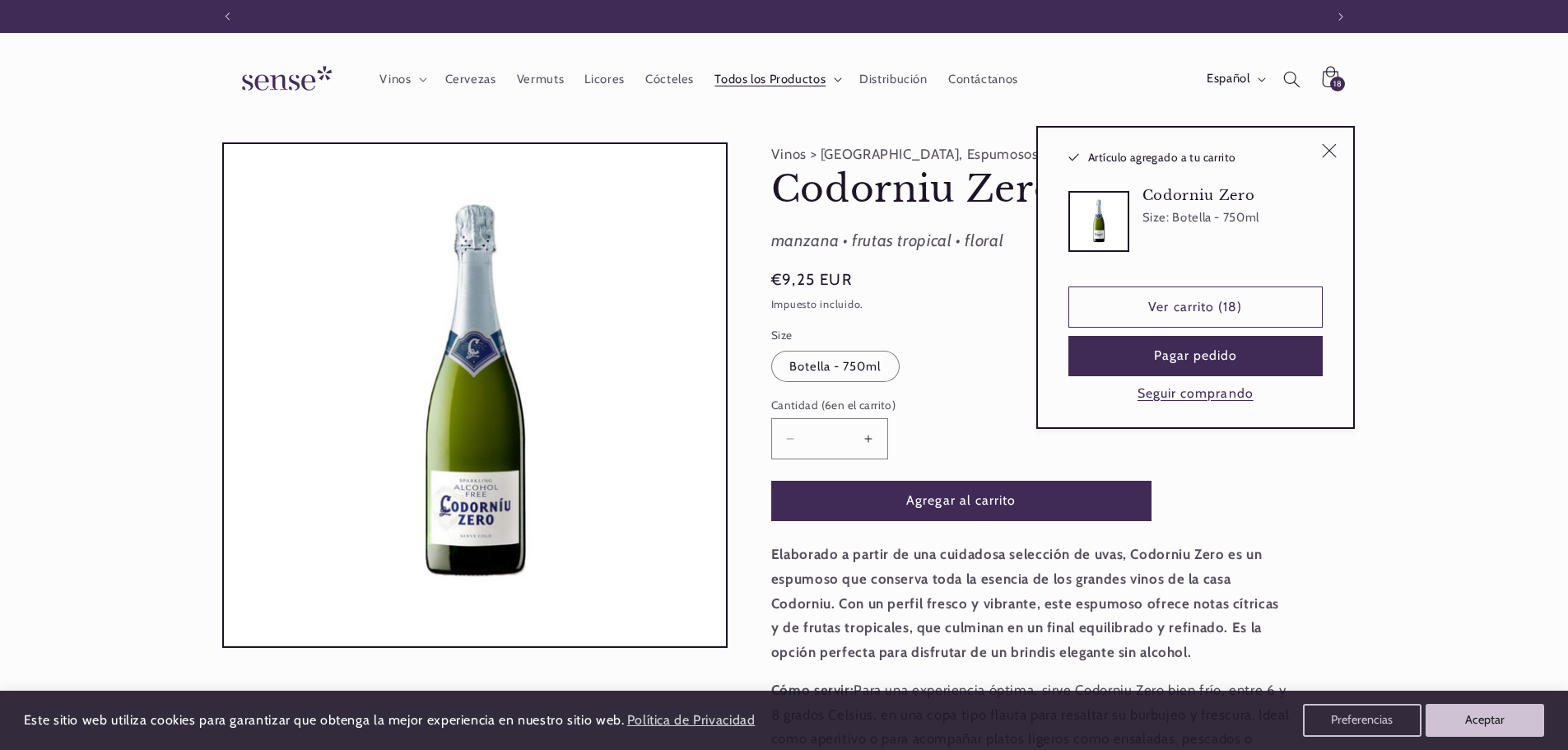
click at [761, 69] on summary "Todos los Productos" at bounding box center [777, 79] width 145 height 36
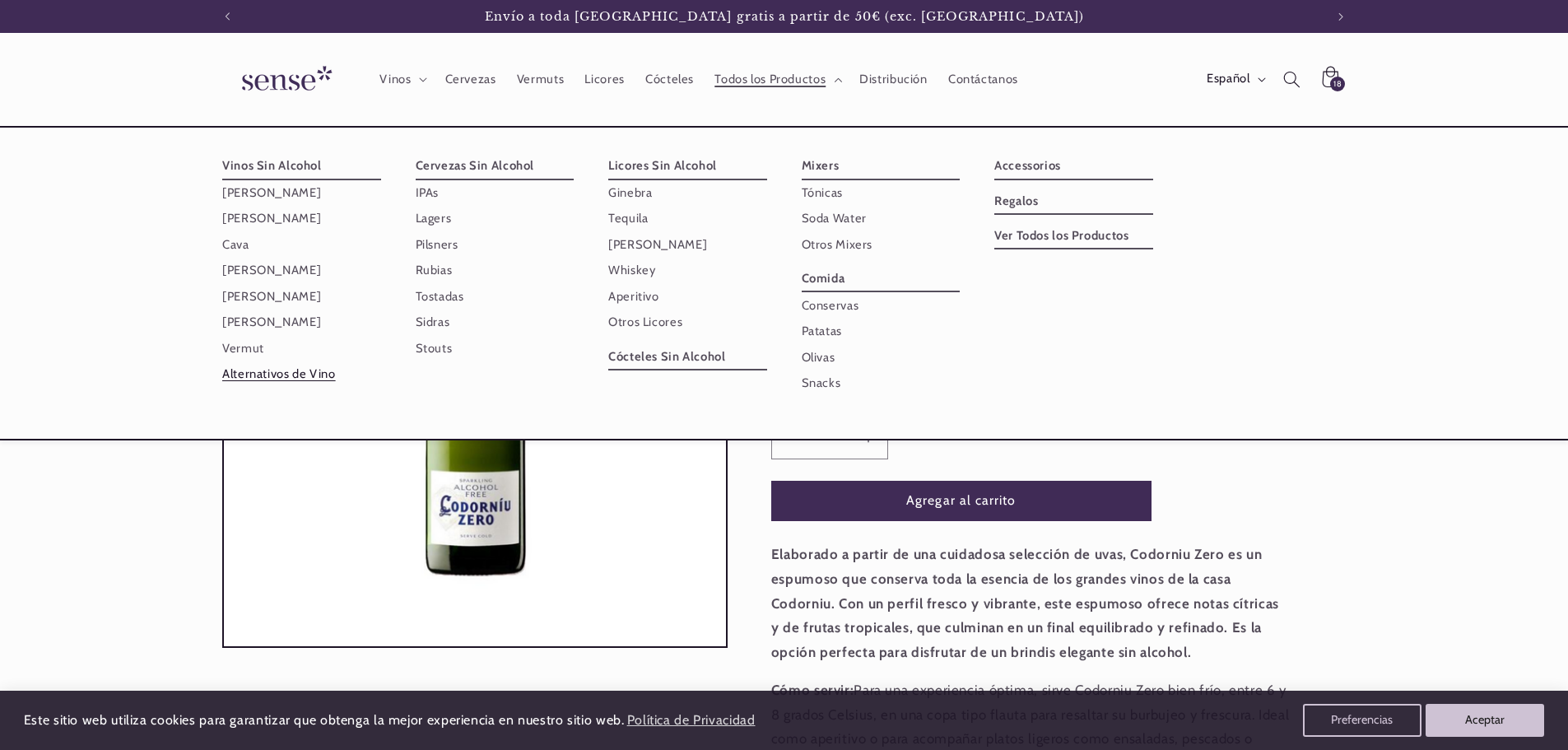
click at [266, 375] on link "Alternativos de Vino" at bounding box center [301, 374] width 158 height 26
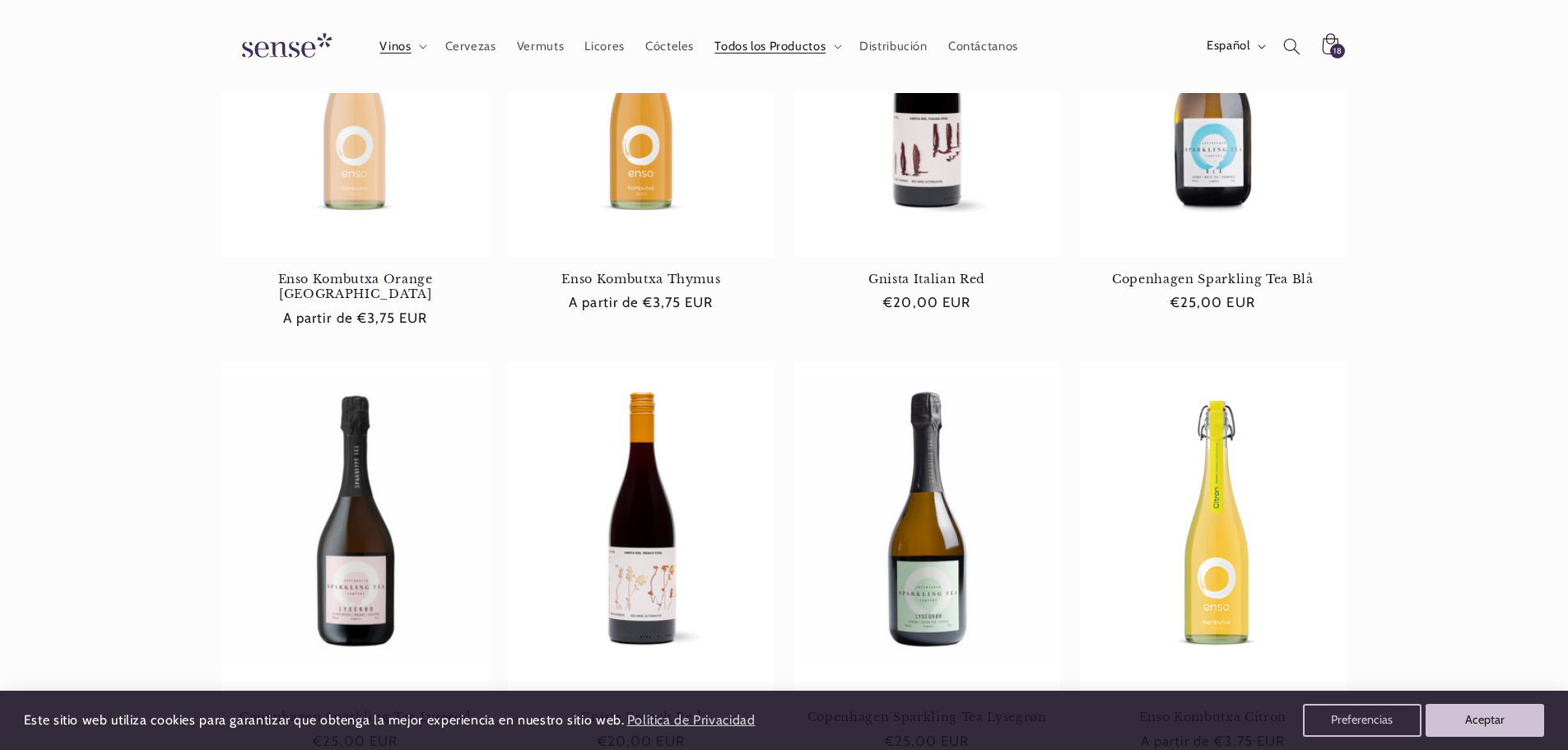
scroll to position [329, 0]
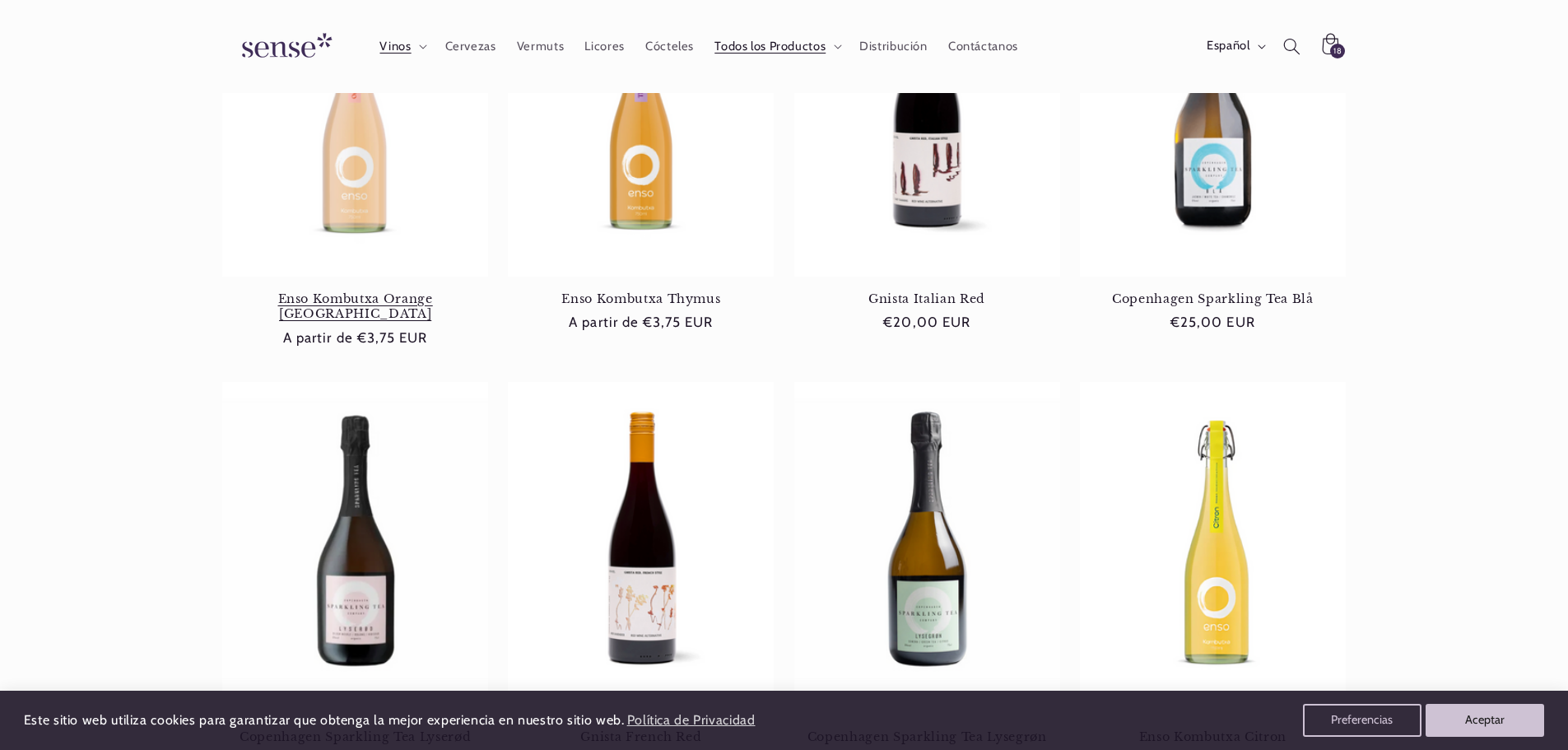
click at [367, 291] on link "Enso Kombutxa Orange [GEOGRAPHIC_DATA]" at bounding box center [354, 306] width 266 height 31
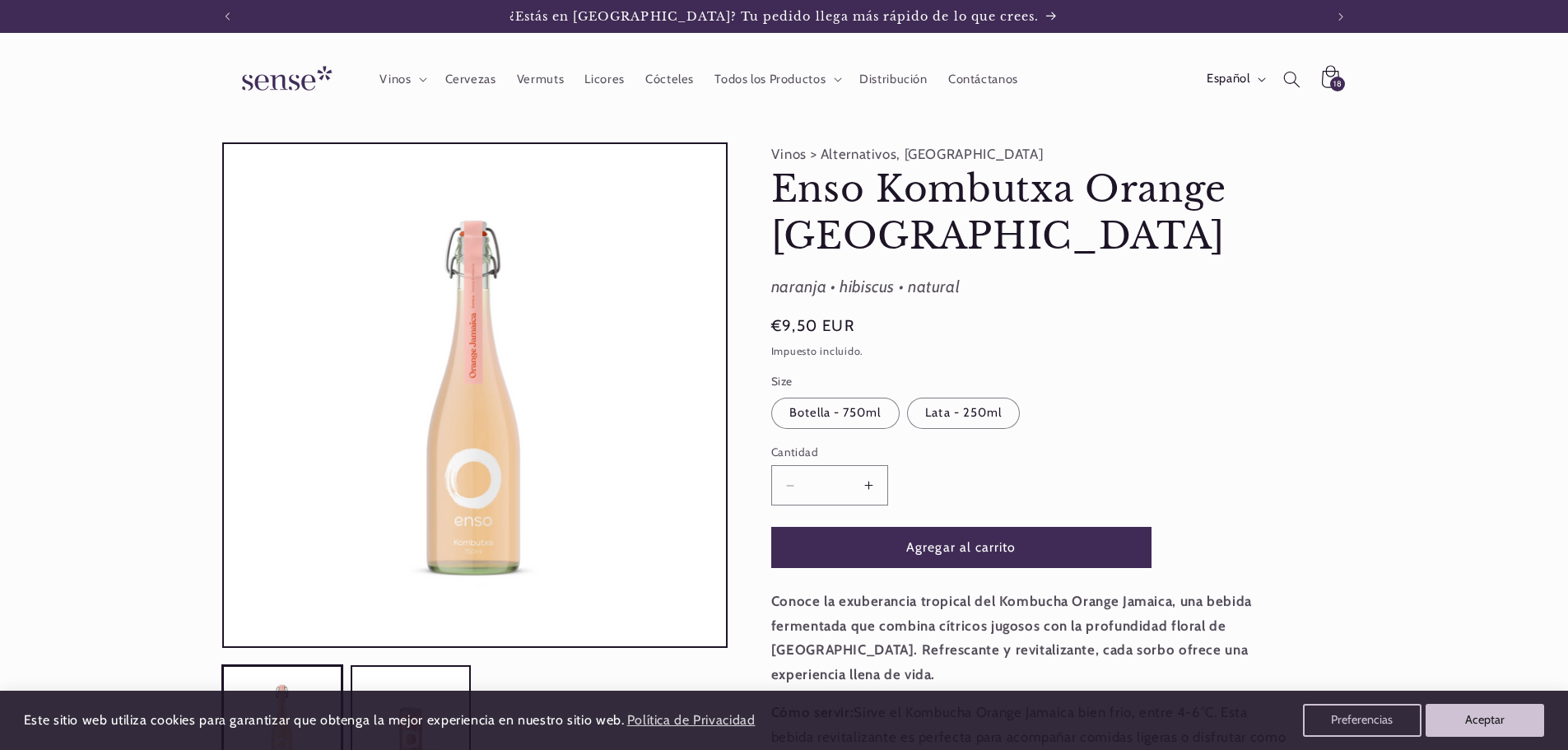
click at [1336, 77] on span "18" at bounding box center [1338, 84] width 9 height 14
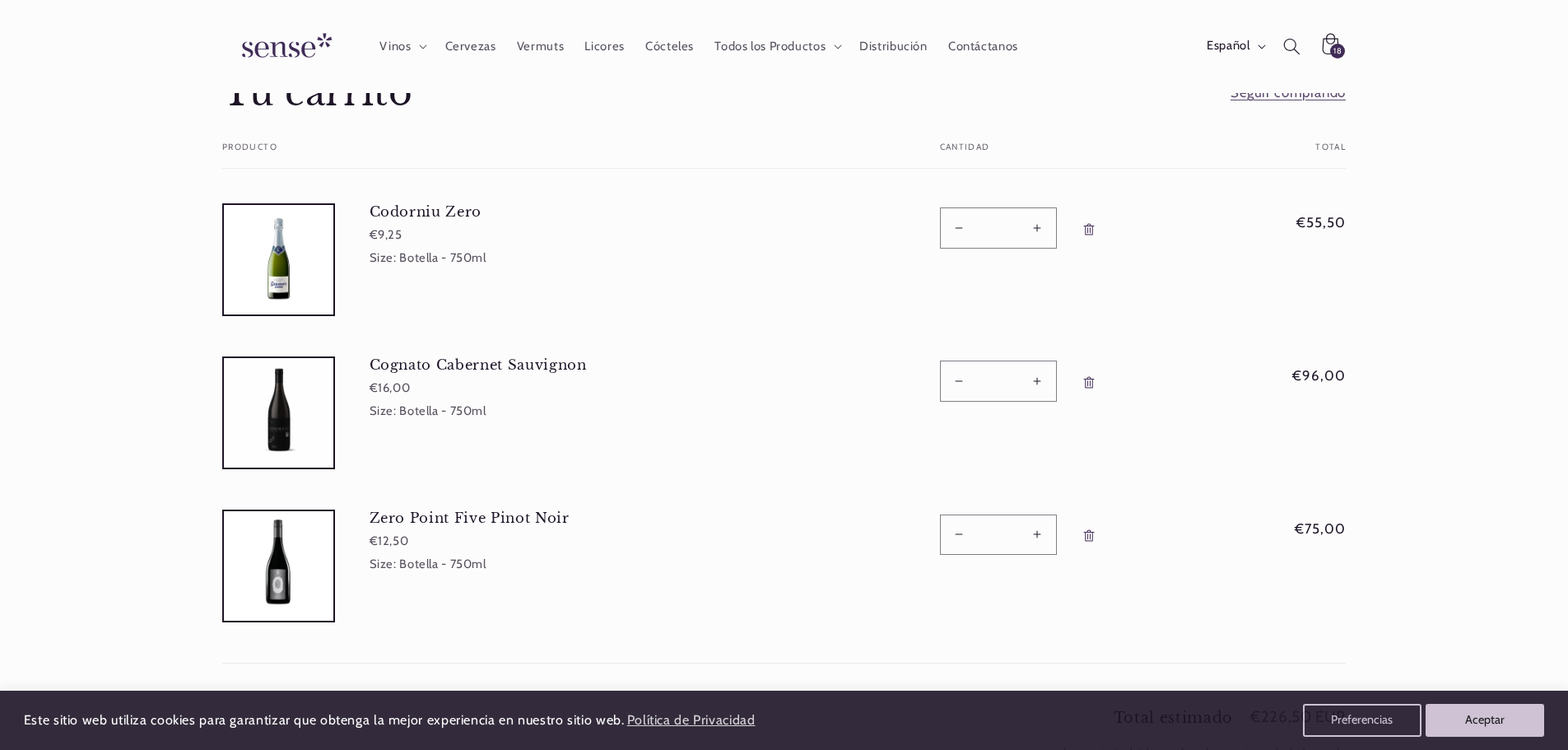
scroll to position [0, 1097]
click at [958, 227] on button "Reducir cantidad para Codorniu Zero" at bounding box center [959, 228] width 37 height 40
type input "*"
click at [958, 227] on form "Tu carrito Producto Total Cantidad Total Codorniu Zero €9,25 Size: Botella - 75…" at bounding box center [784, 403] width 1123 height 522
click at [958, 227] on button "Reducir cantidad para Codorniu Zero" at bounding box center [959, 228] width 37 height 40
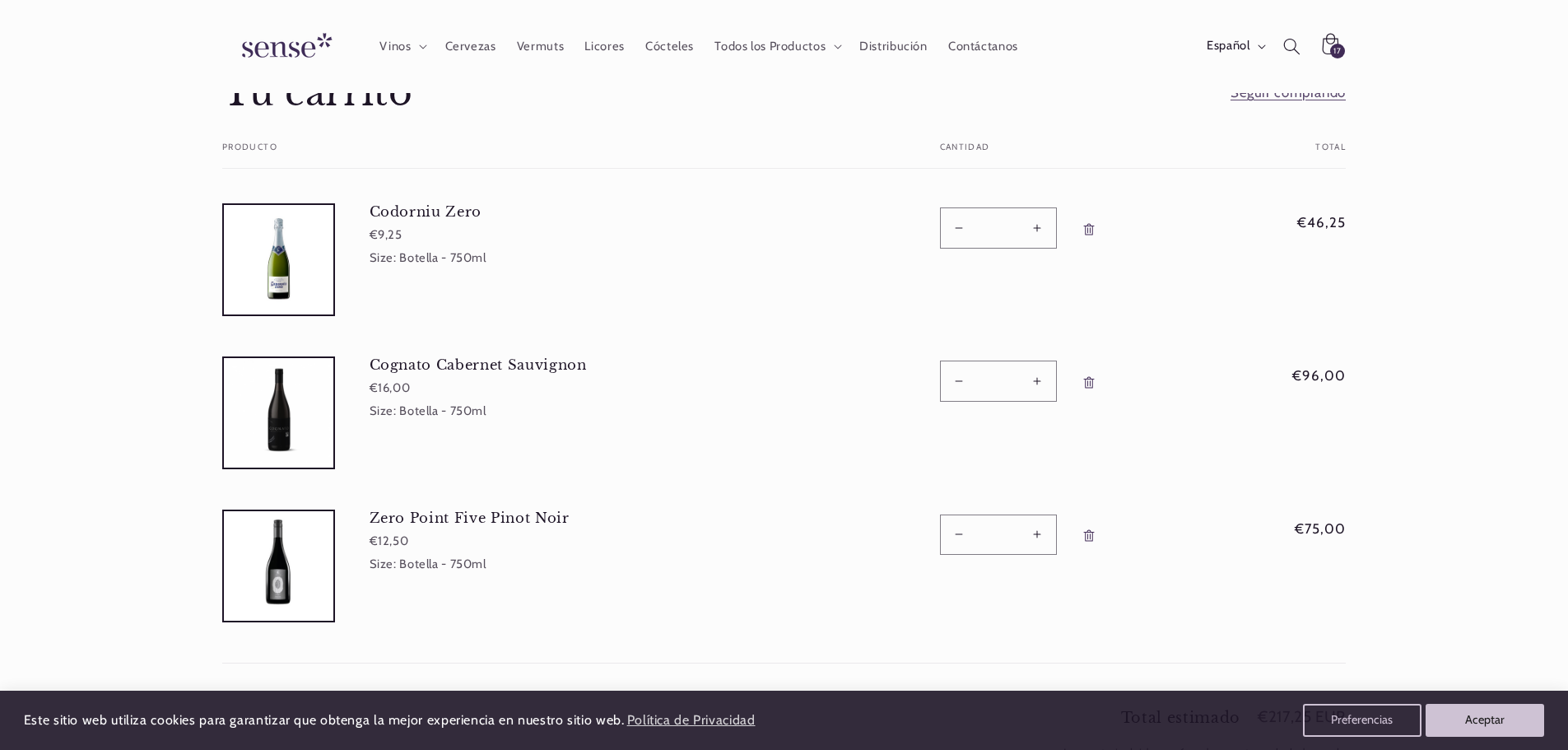
type input "*"
click at [958, 227] on button "Reducir cantidad para Codorniu Zero" at bounding box center [959, 228] width 37 height 40
type input "*"
click at [957, 374] on button "Reducir cantidad para Cognato Cabernet Sauvignon" at bounding box center [959, 380] width 37 height 40
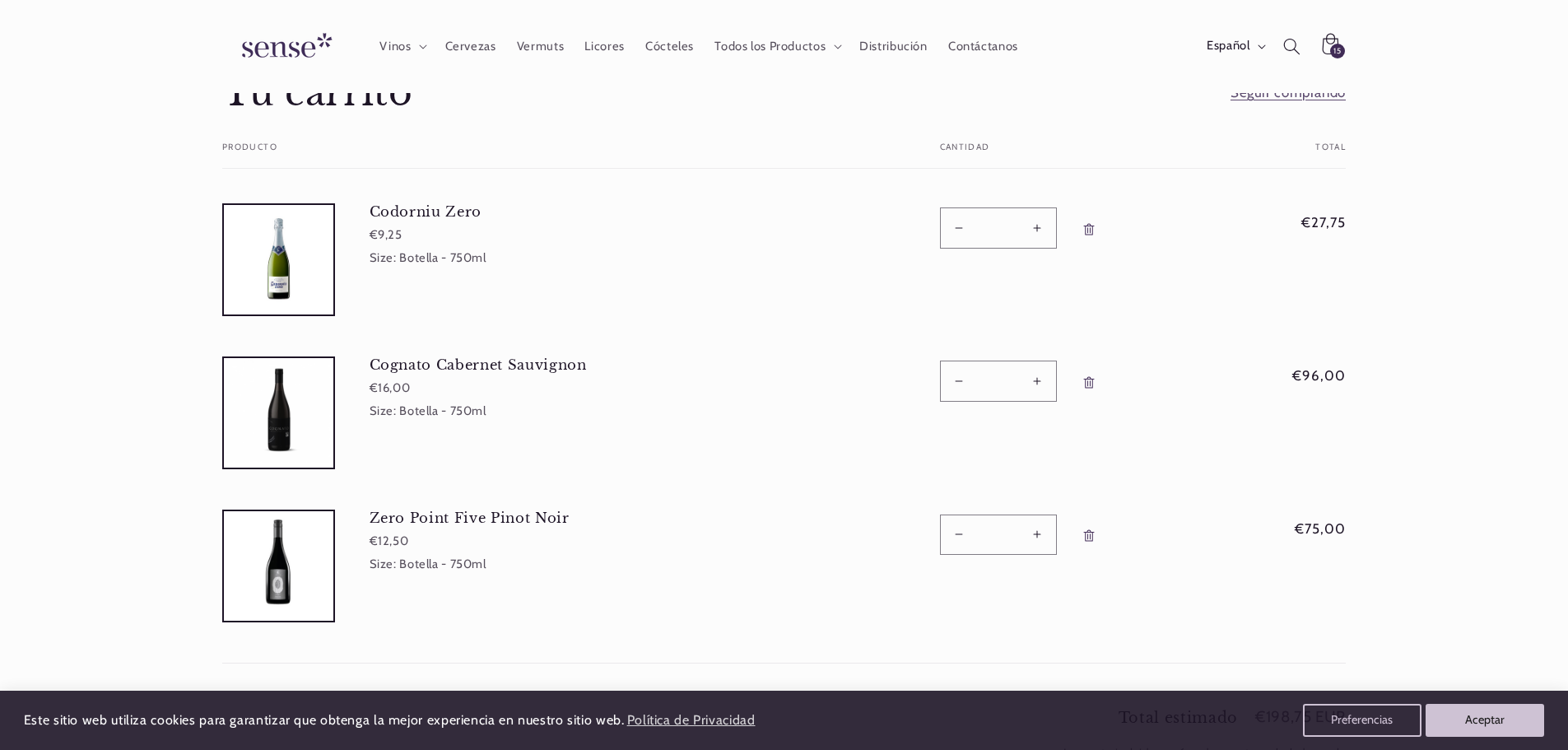
type input "*"
click at [957, 374] on button "Reducir cantidad para Cognato Cabernet Sauvignon" at bounding box center [959, 380] width 37 height 40
type input "*"
click at [957, 374] on button "Reducir cantidad para Cognato Cabernet Sauvignon" at bounding box center [959, 380] width 37 height 40
type input "*"
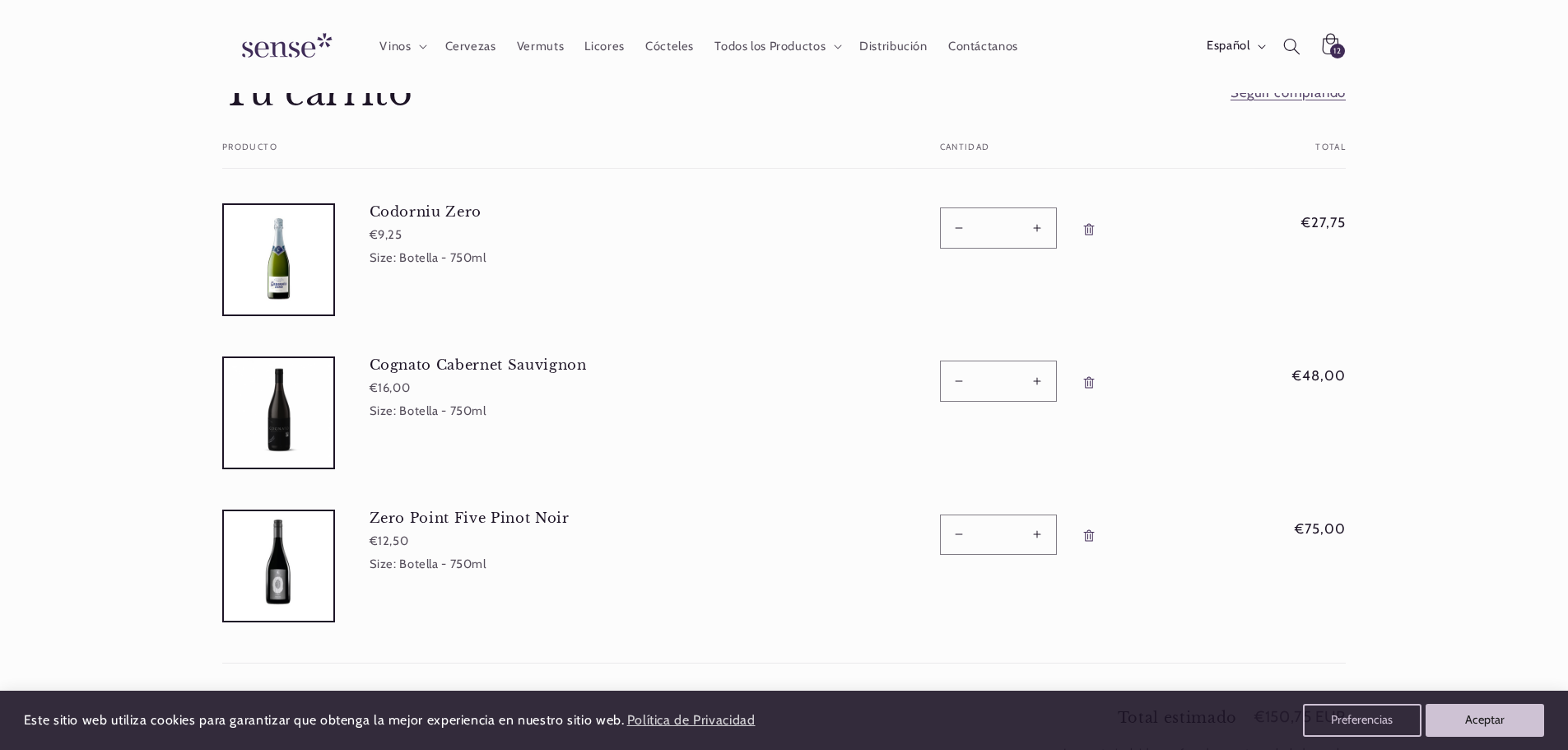
click at [960, 529] on button "Reducir cantidad para Zero Point Five Pinot Noir" at bounding box center [959, 535] width 37 height 40
type input "*"
click at [960, 529] on button "Reducir cantidad para Zero Point Five Pinot Noir" at bounding box center [959, 535] width 37 height 40
type input "*"
click at [960, 529] on form "Tu carrito Producto Total Cantidad Total Codorniu Zero €9,25 Size: Botella - 75…" at bounding box center [784, 403] width 1123 height 522
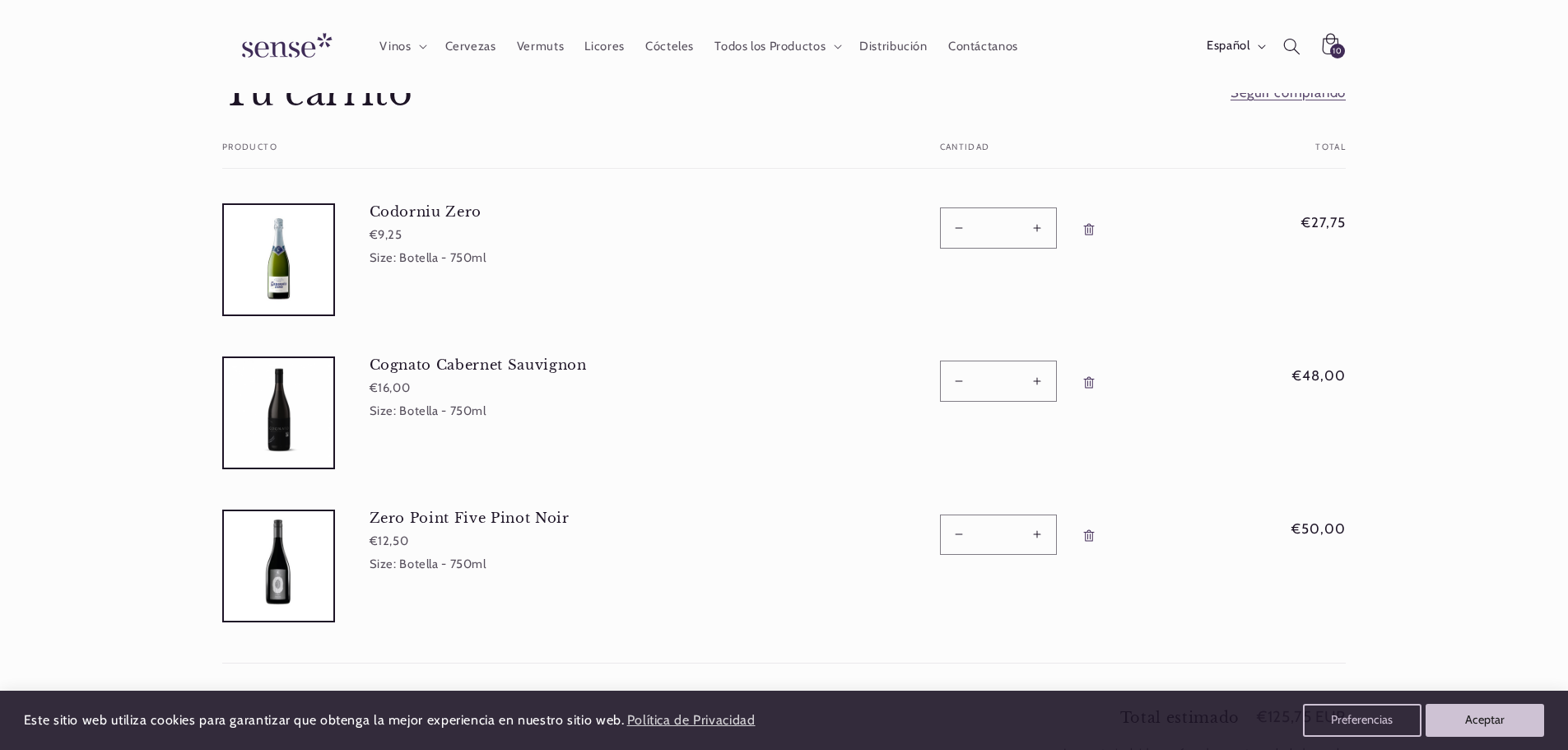
scroll to position [0, 1097]
click at [960, 529] on button "Reducir cantidad para Zero Point Five Pinot Noir" at bounding box center [959, 535] width 37 height 40
type input "*"
click at [405, 43] on span "Vinos" at bounding box center [395, 46] width 32 height 15
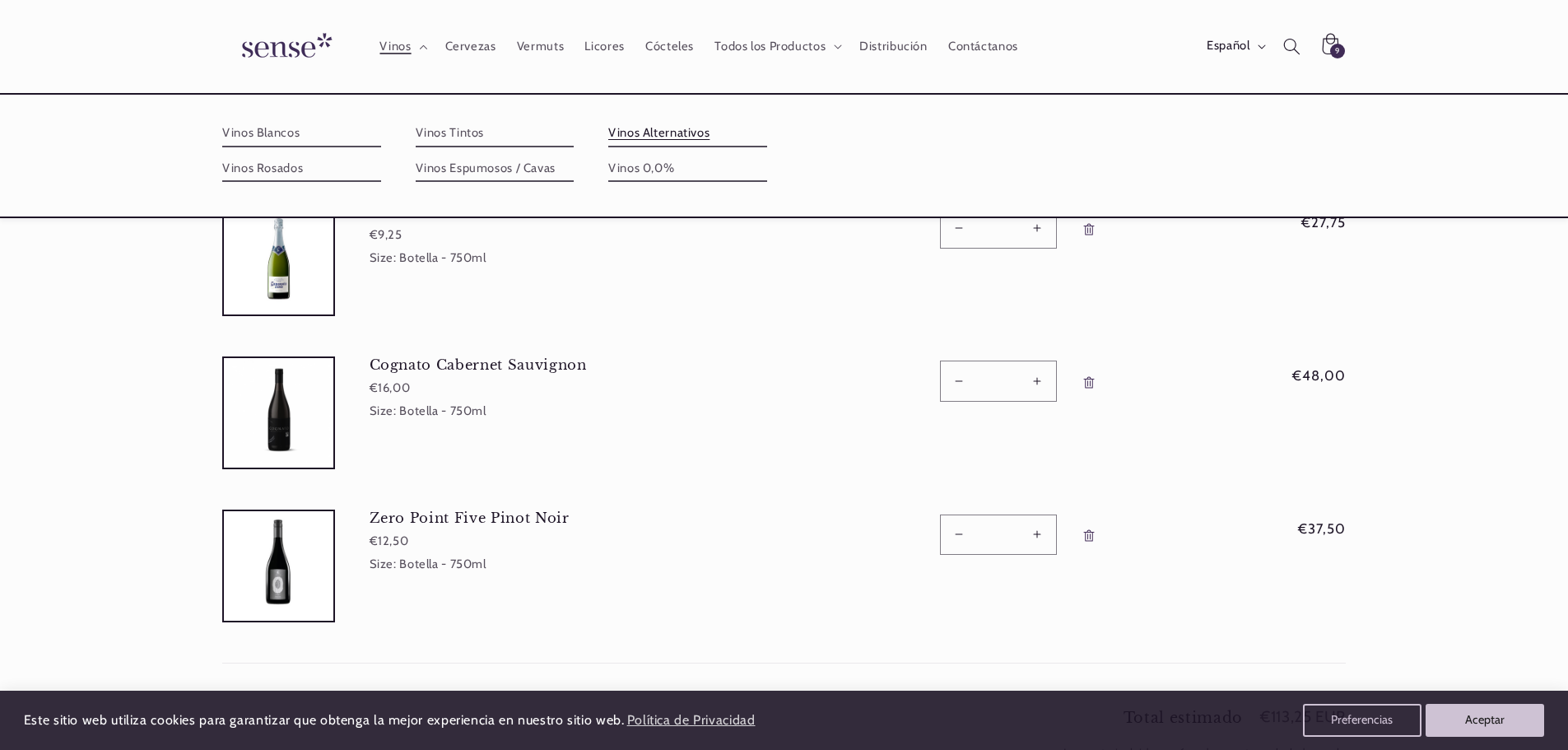
click at [652, 131] on link "Vinos Alternativos" at bounding box center [688, 133] width 158 height 26
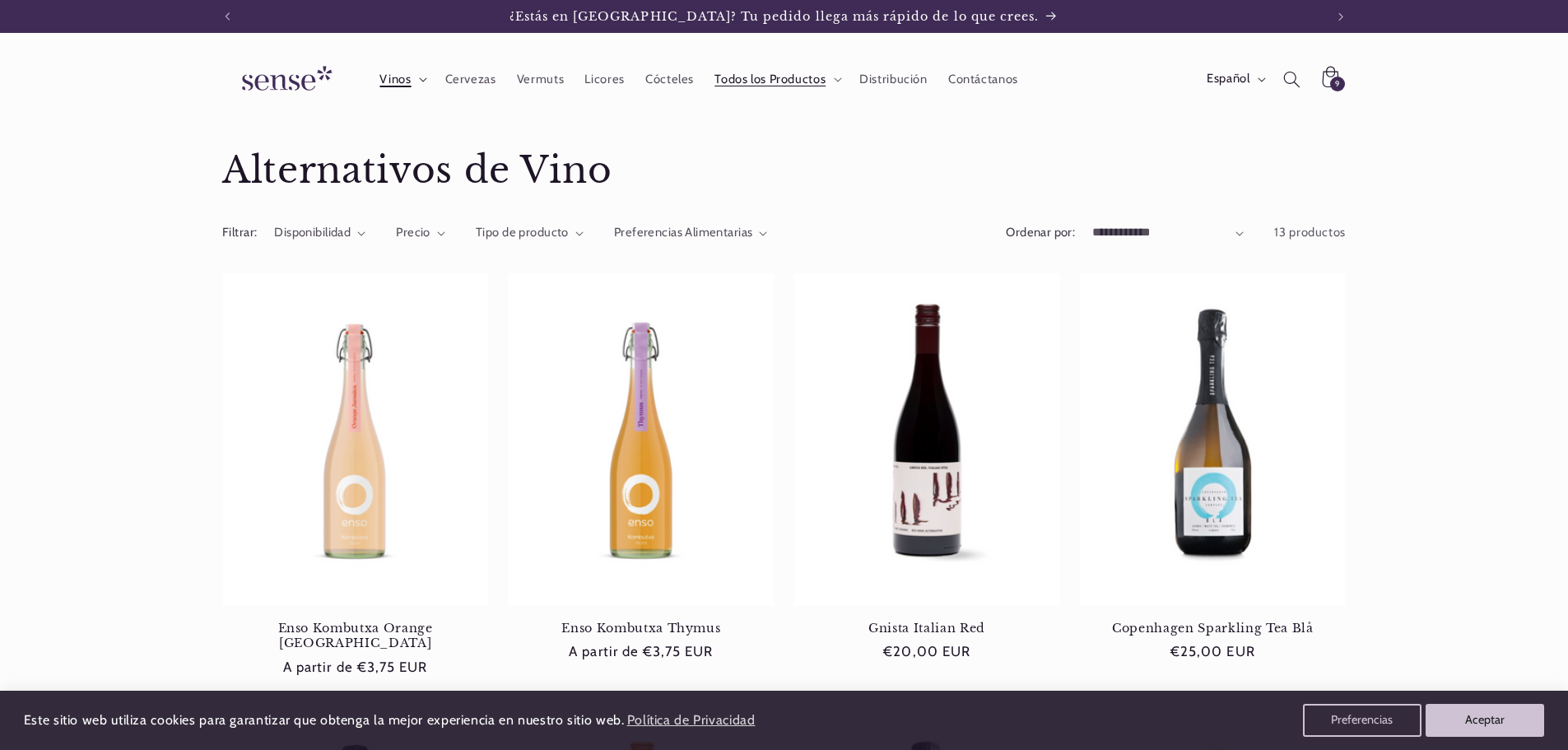
click at [416, 78] on summary "Vinos" at bounding box center [402, 79] width 65 height 36
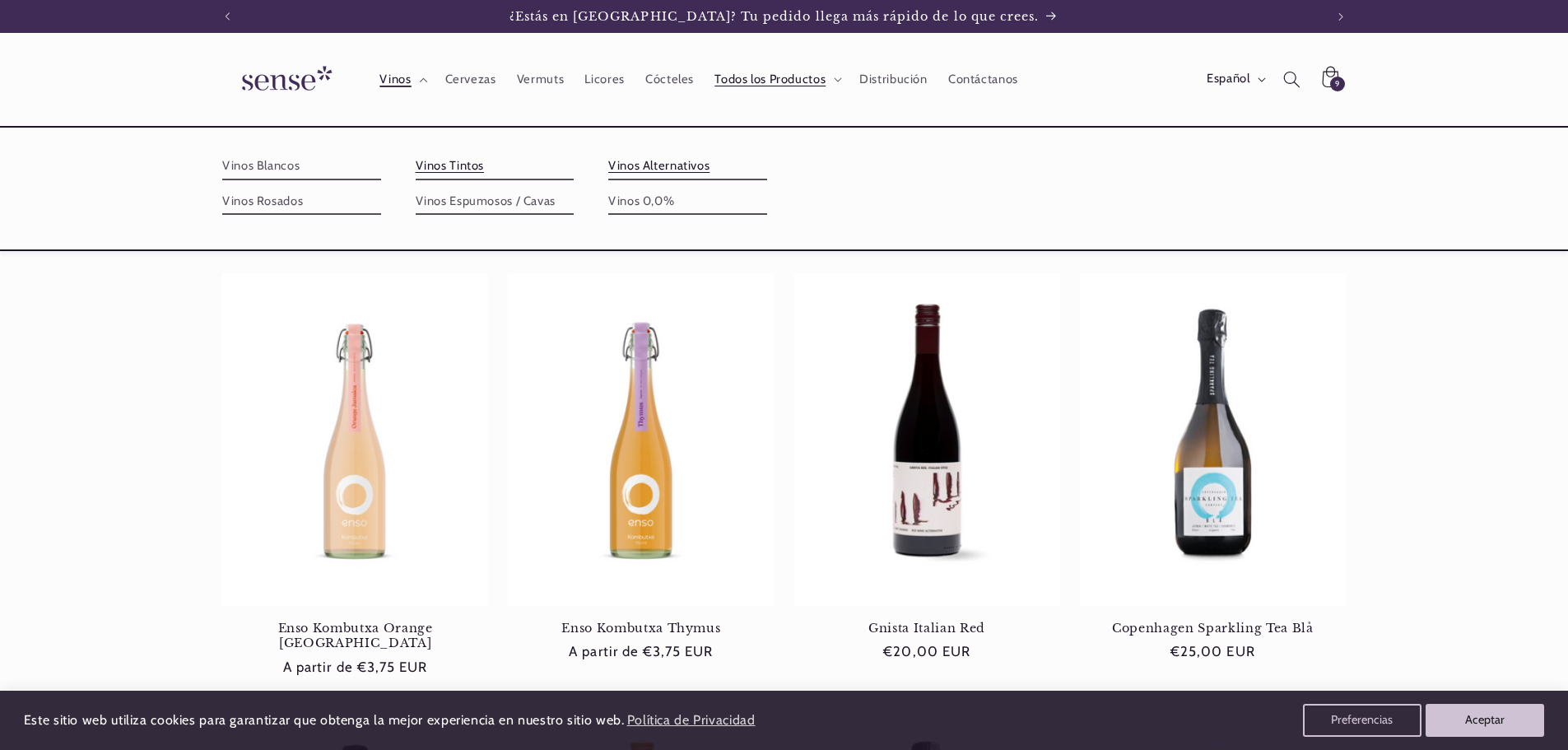
click at [465, 160] on link "Vinos Tintos" at bounding box center [495, 165] width 158 height 26
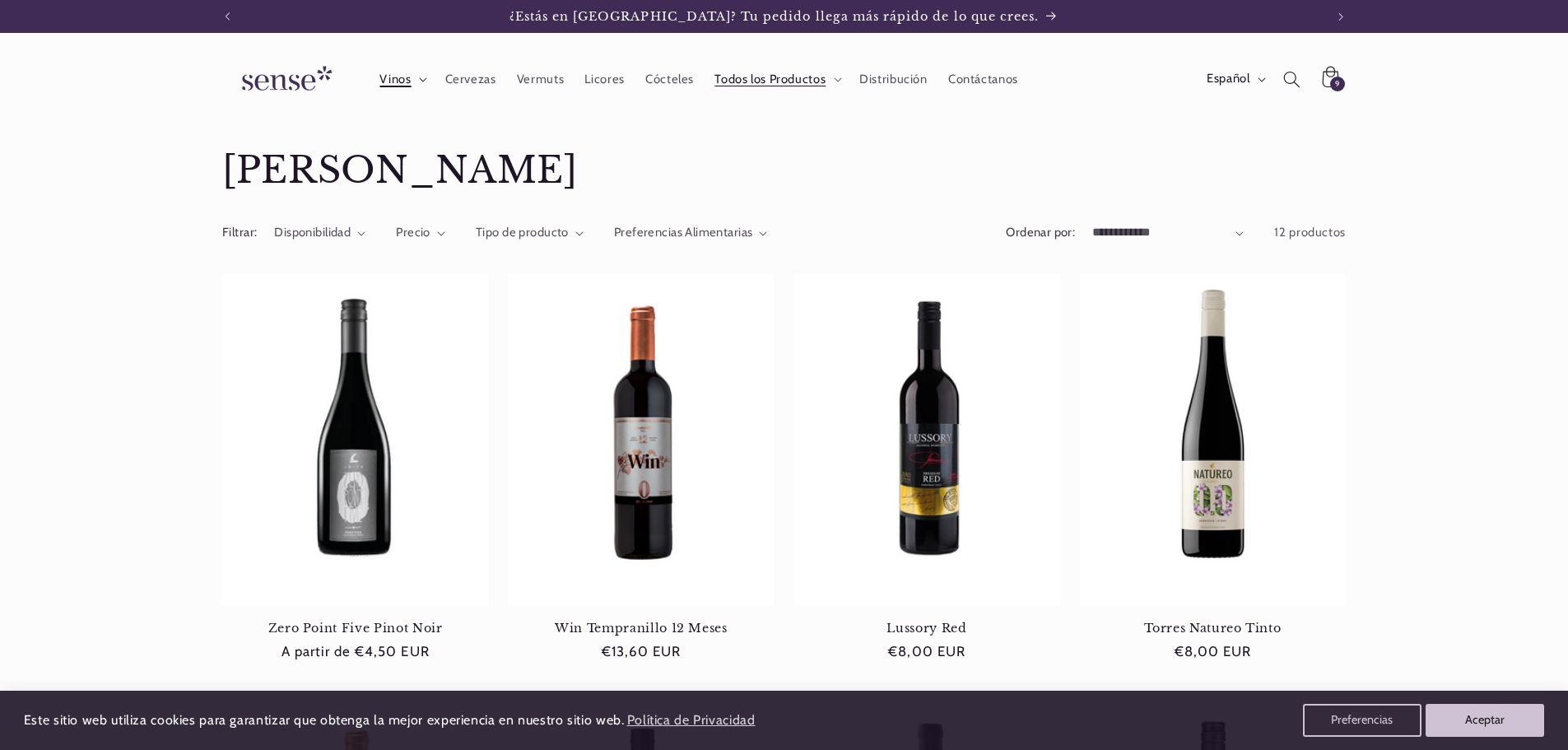
click at [401, 74] on span "Vinos" at bounding box center [395, 80] width 32 height 15
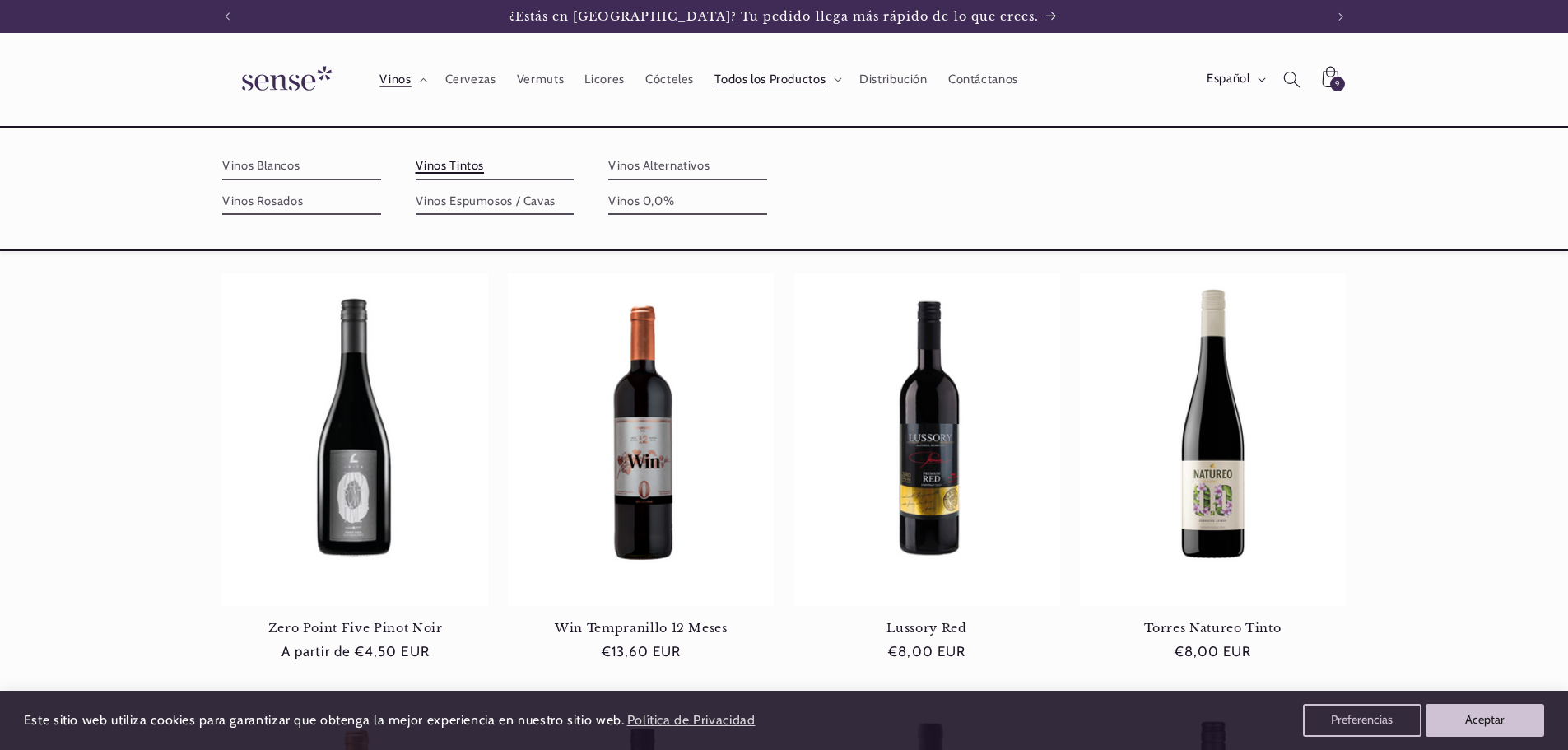
click at [441, 157] on link "Vinos Tintos" at bounding box center [495, 165] width 158 height 26
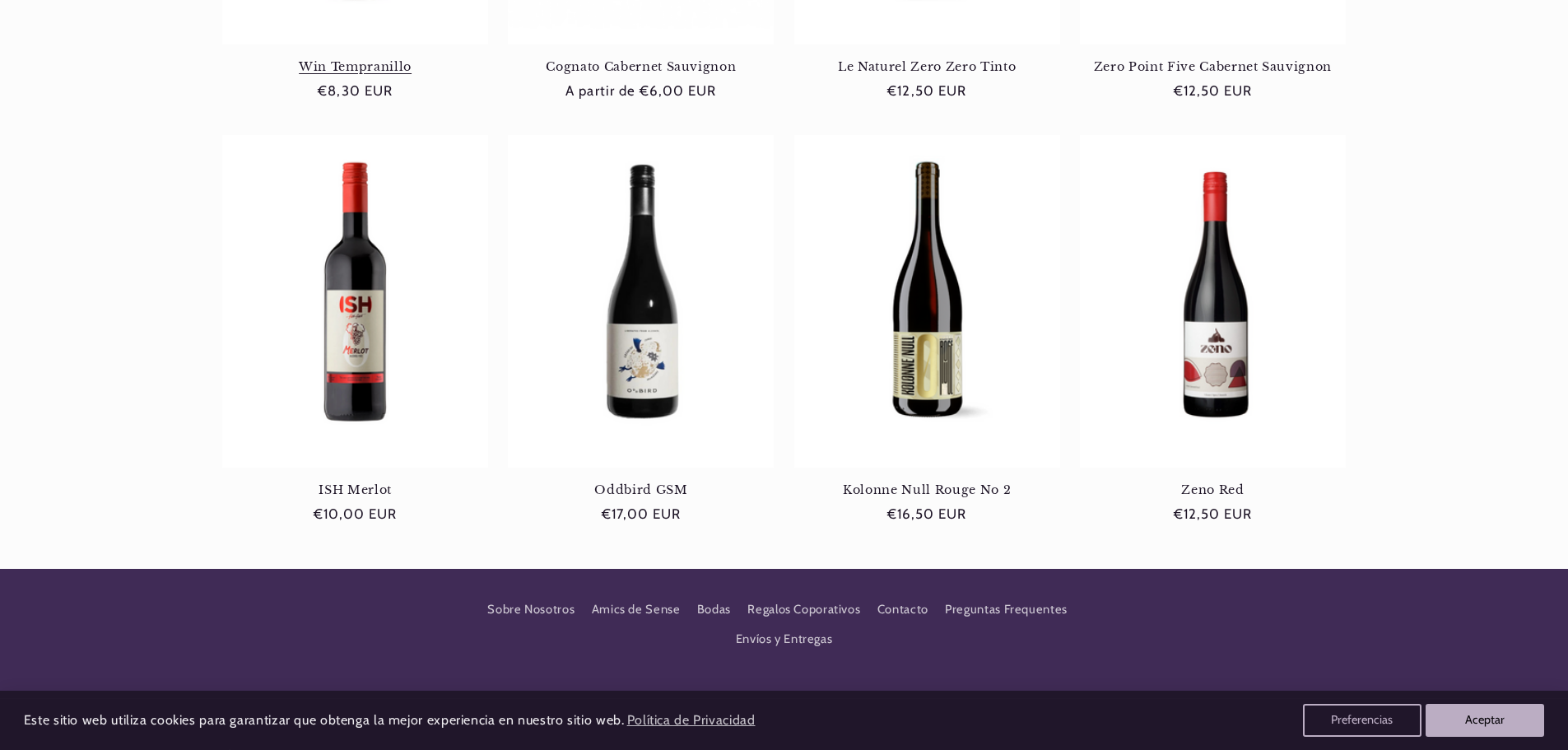
scroll to position [988, 0]
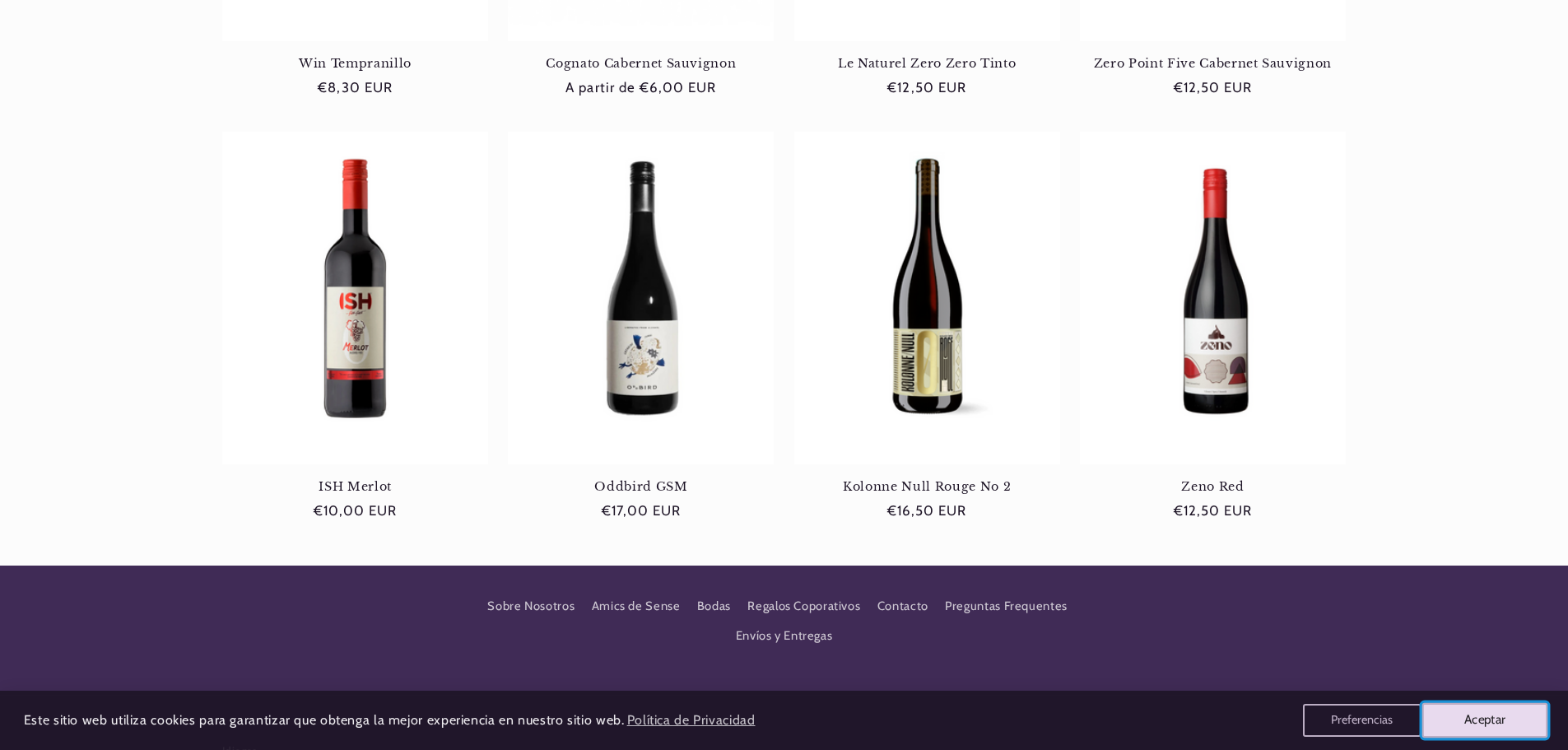
click at [1482, 706] on button "Aceptar" at bounding box center [1484, 720] width 126 height 35
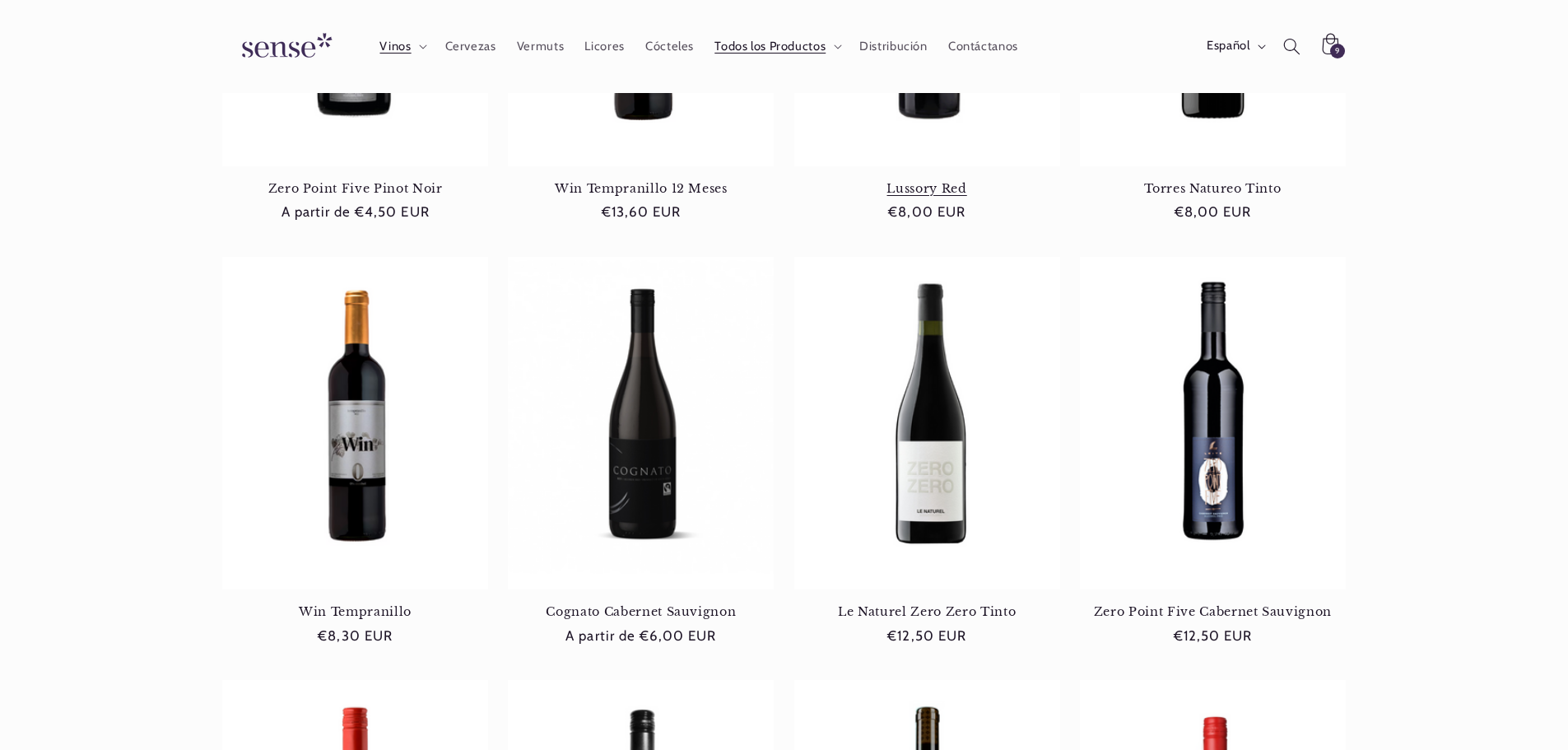
scroll to position [412, 0]
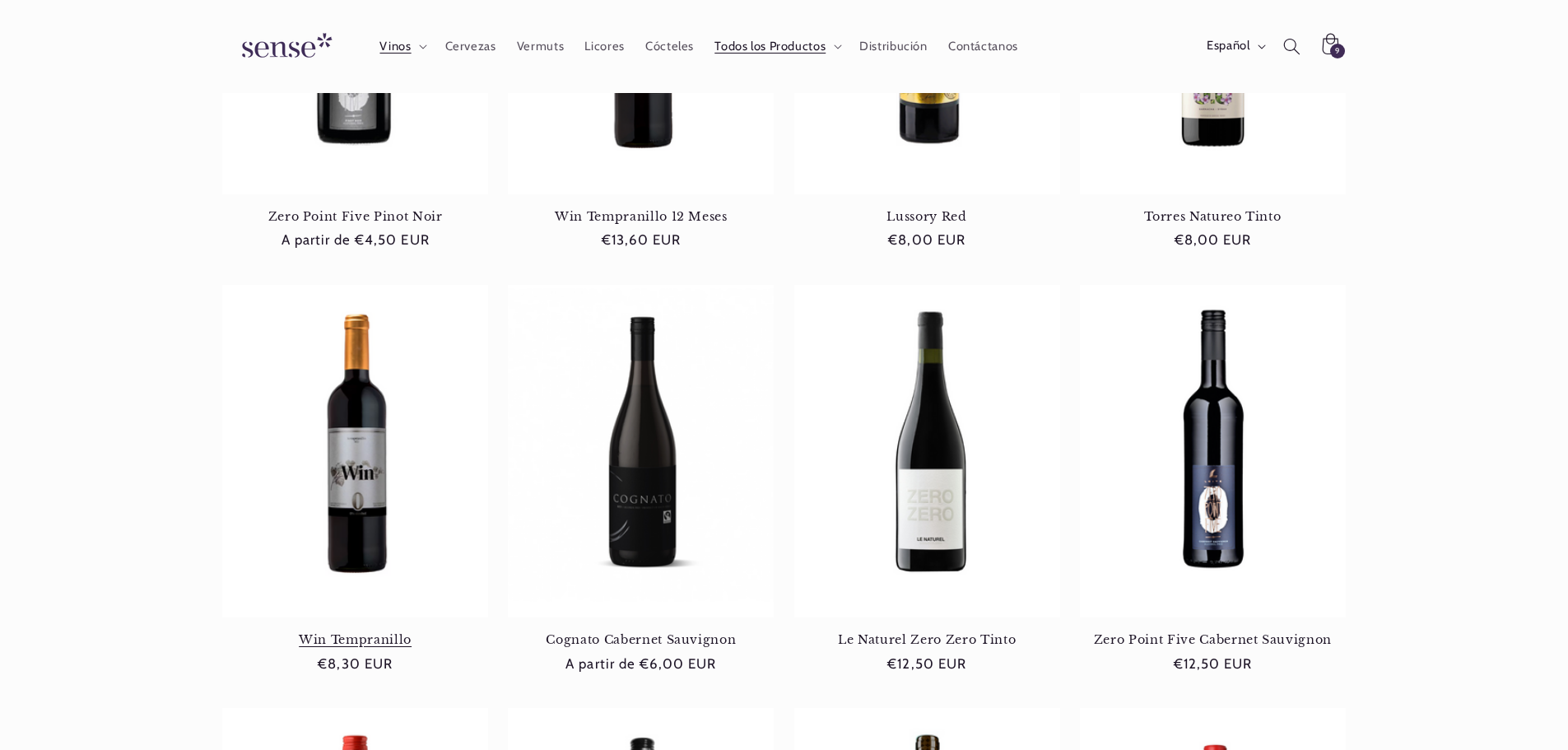
click at [362, 632] on link "Win Tempranillo" at bounding box center [354, 639] width 266 height 14
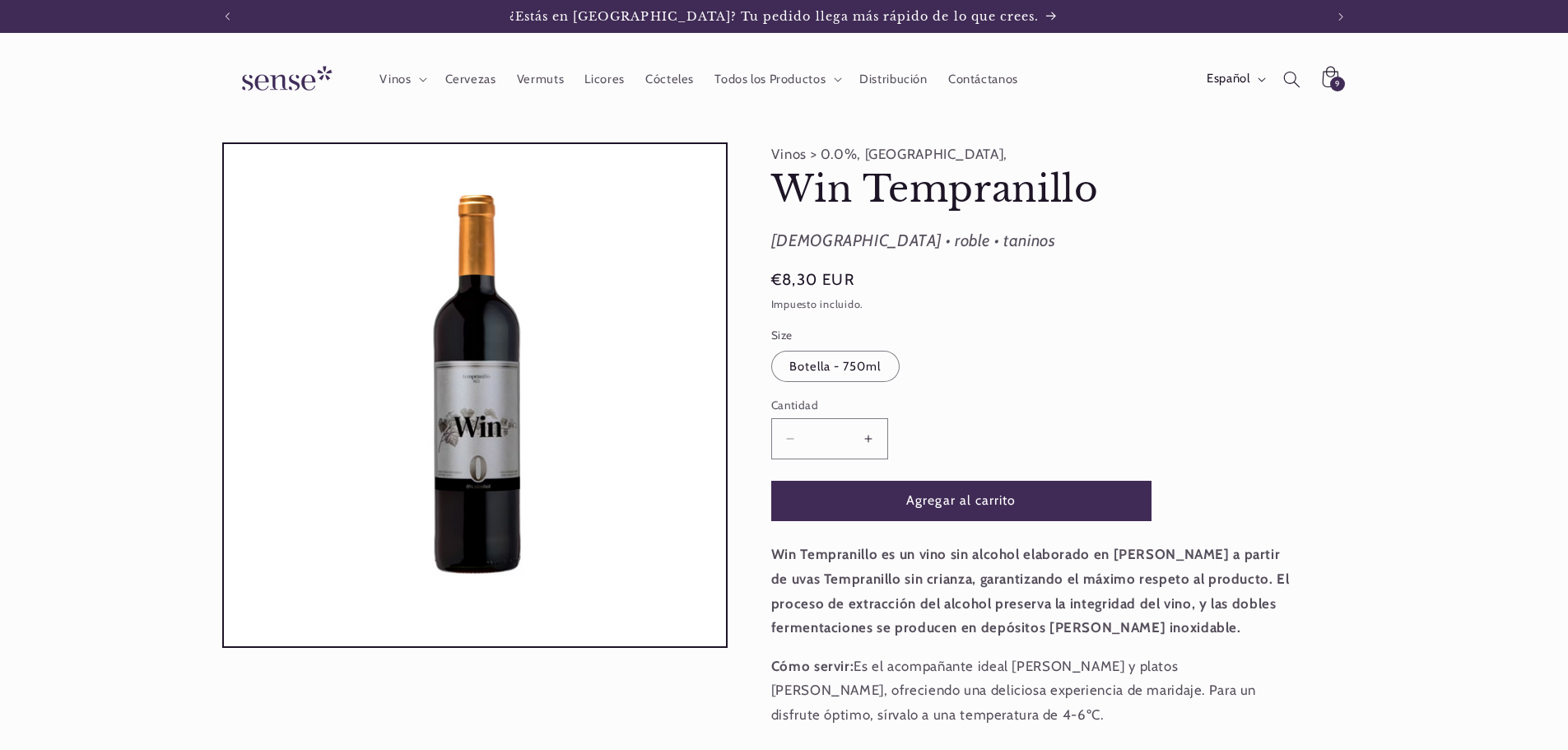
click at [862, 434] on button "Aumentar cantidad para Win Tempranillo" at bounding box center [869, 439] width 37 height 40
click at [868, 496] on button "Agregar al carrito" at bounding box center [961, 501] width 380 height 40
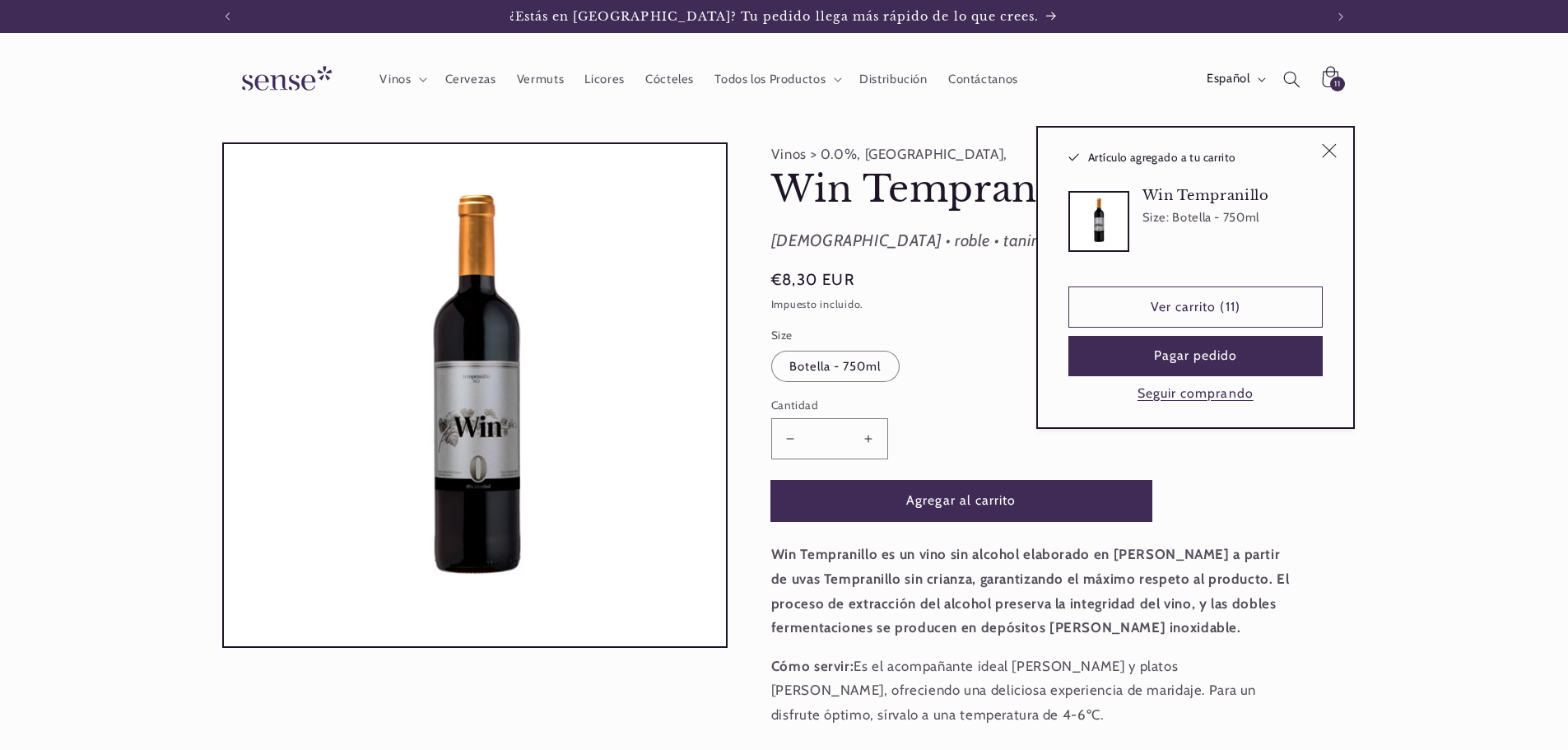
type input "*"
click at [396, 77] on span "Vinos" at bounding box center [395, 80] width 32 height 15
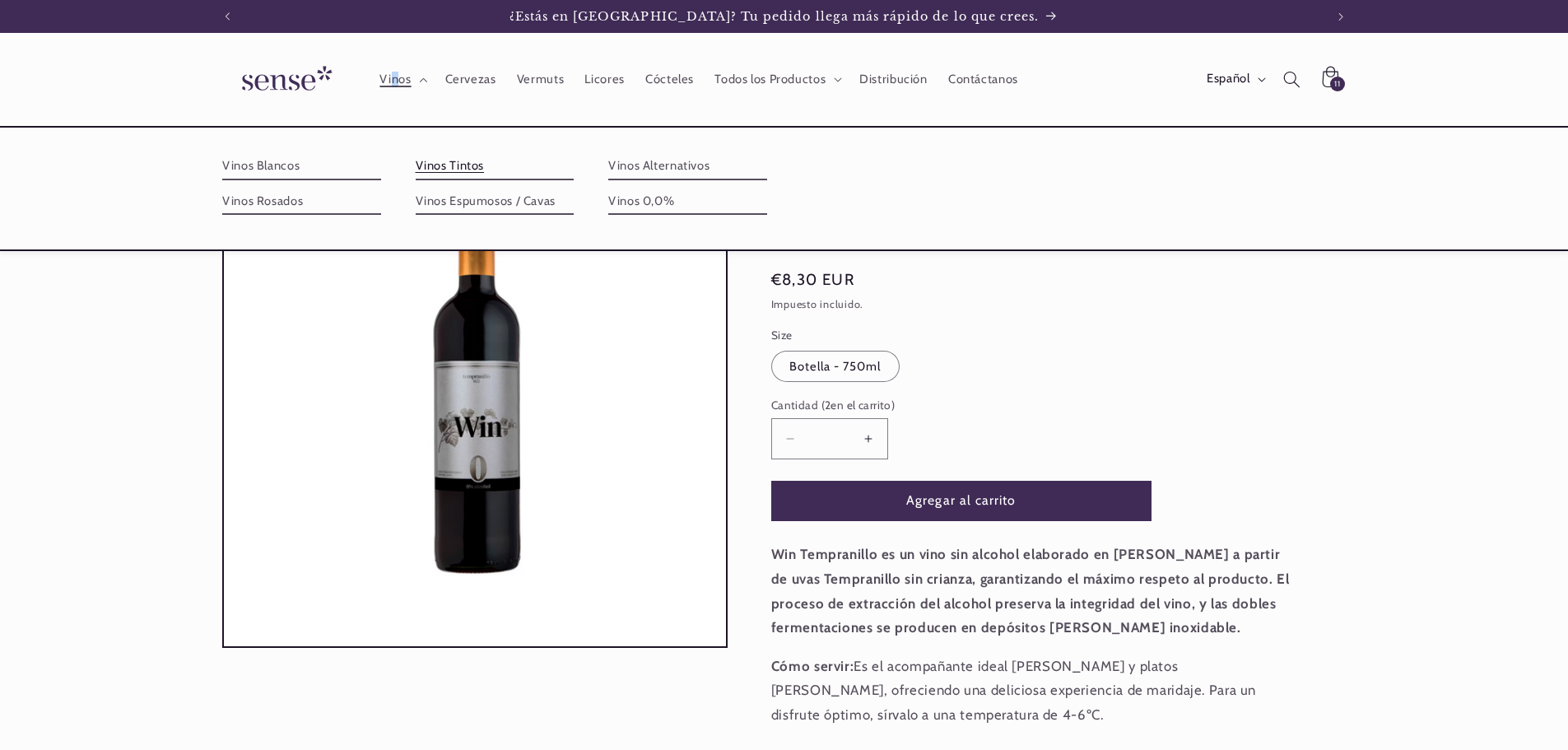
click at [468, 163] on link "Vinos Tintos" at bounding box center [495, 165] width 158 height 26
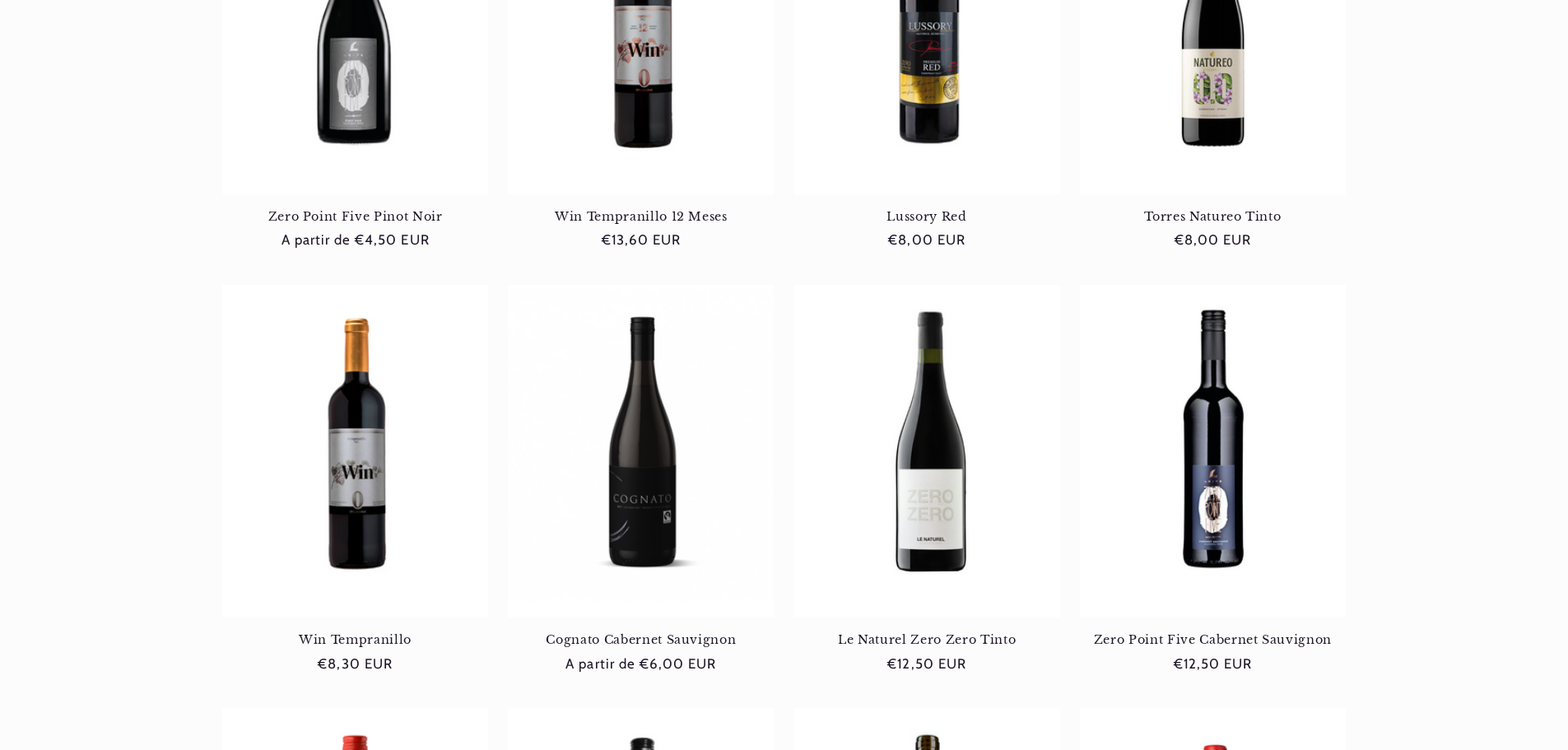
scroll to position [0, 1097]
click at [929, 209] on link "Lussory Red" at bounding box center [927, 216] width 266 height 14
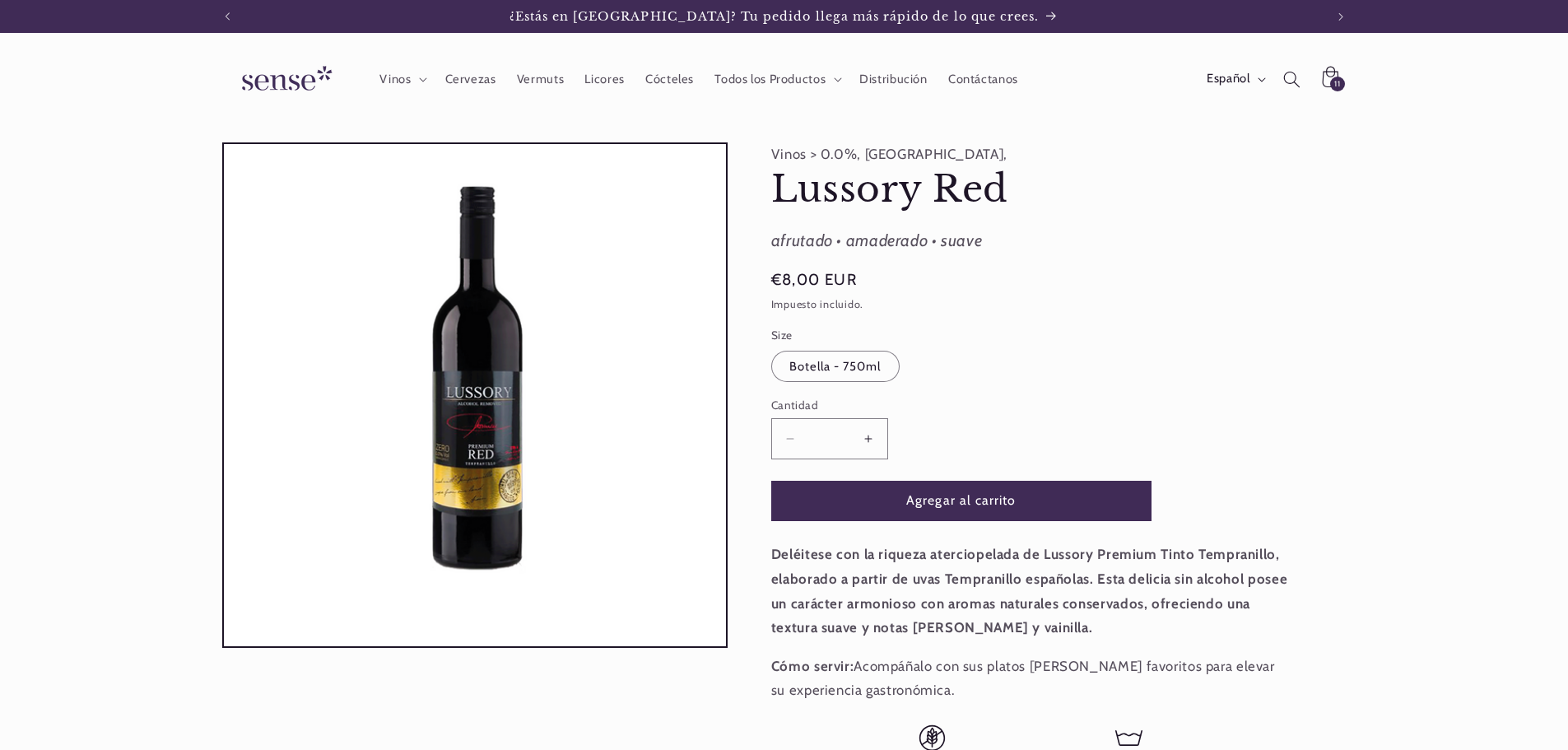
click at [864, 431] on button "Aumentar cantidad para Lussory Red" at bounding box center [869, 439] width 37 height 40
click at [875, 491] on button "Agregar al carrito" at bounding box center [961, 501] width 380 height 40
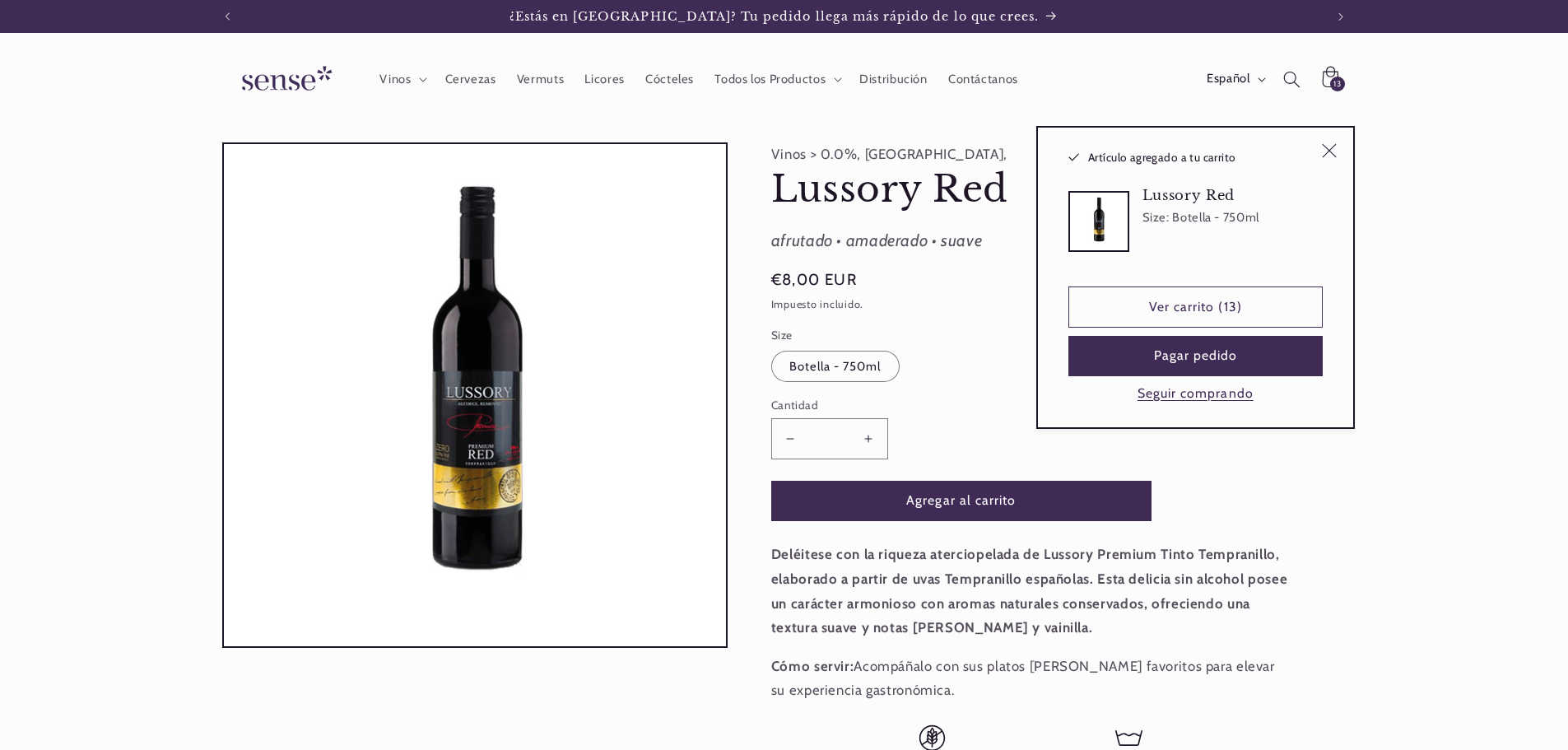
type input "*"
click at [401, 77] on span "Vinos" at bounding box center [395, 80] width 32 height 15
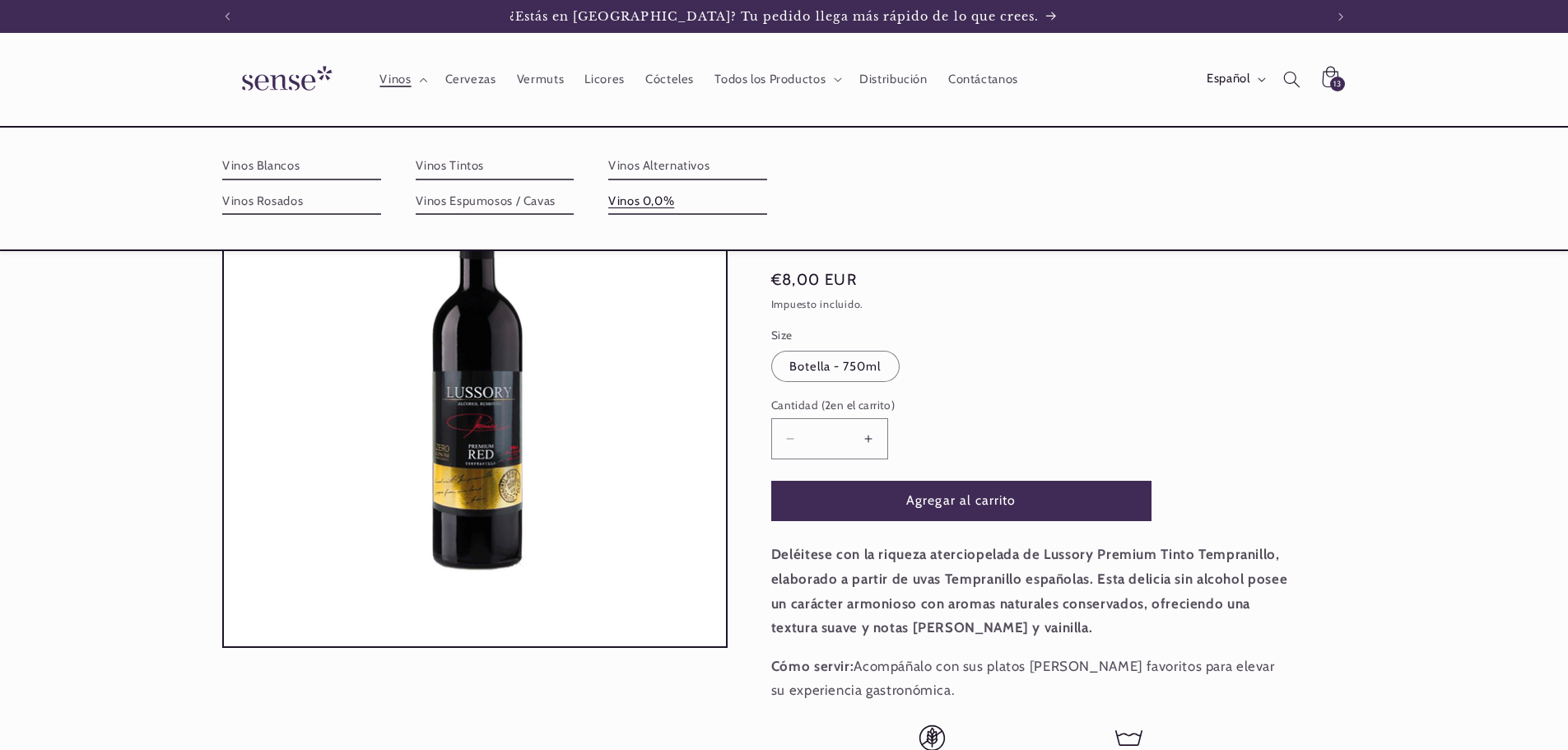
click at [632, 194] on link "Vinos 0,0%" at bounding box center [688, 201] width 158 height 26
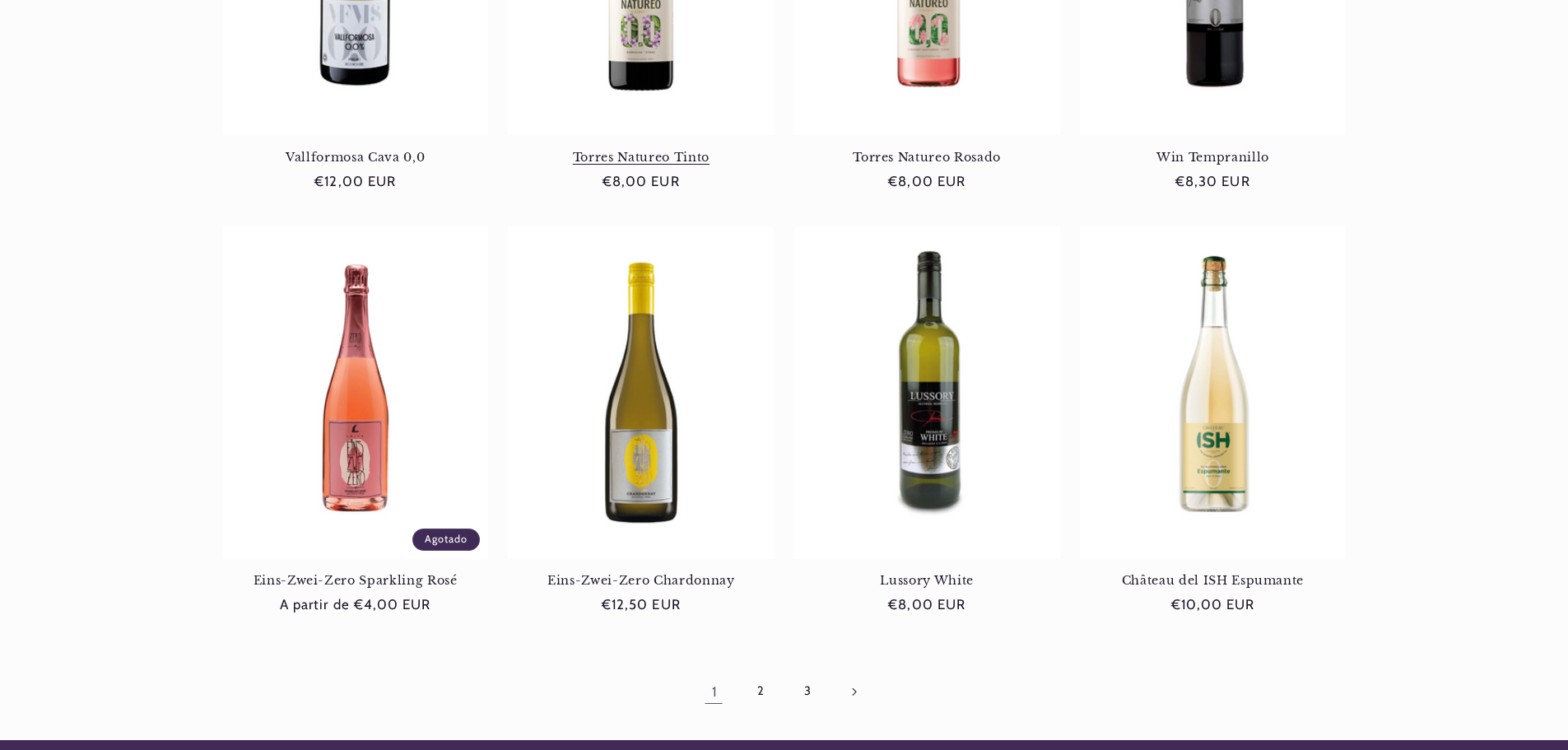
scroll to position [0, 1097]
click at [760, 684] on link "2" at bounding box center [760, 690] width 37 height 37
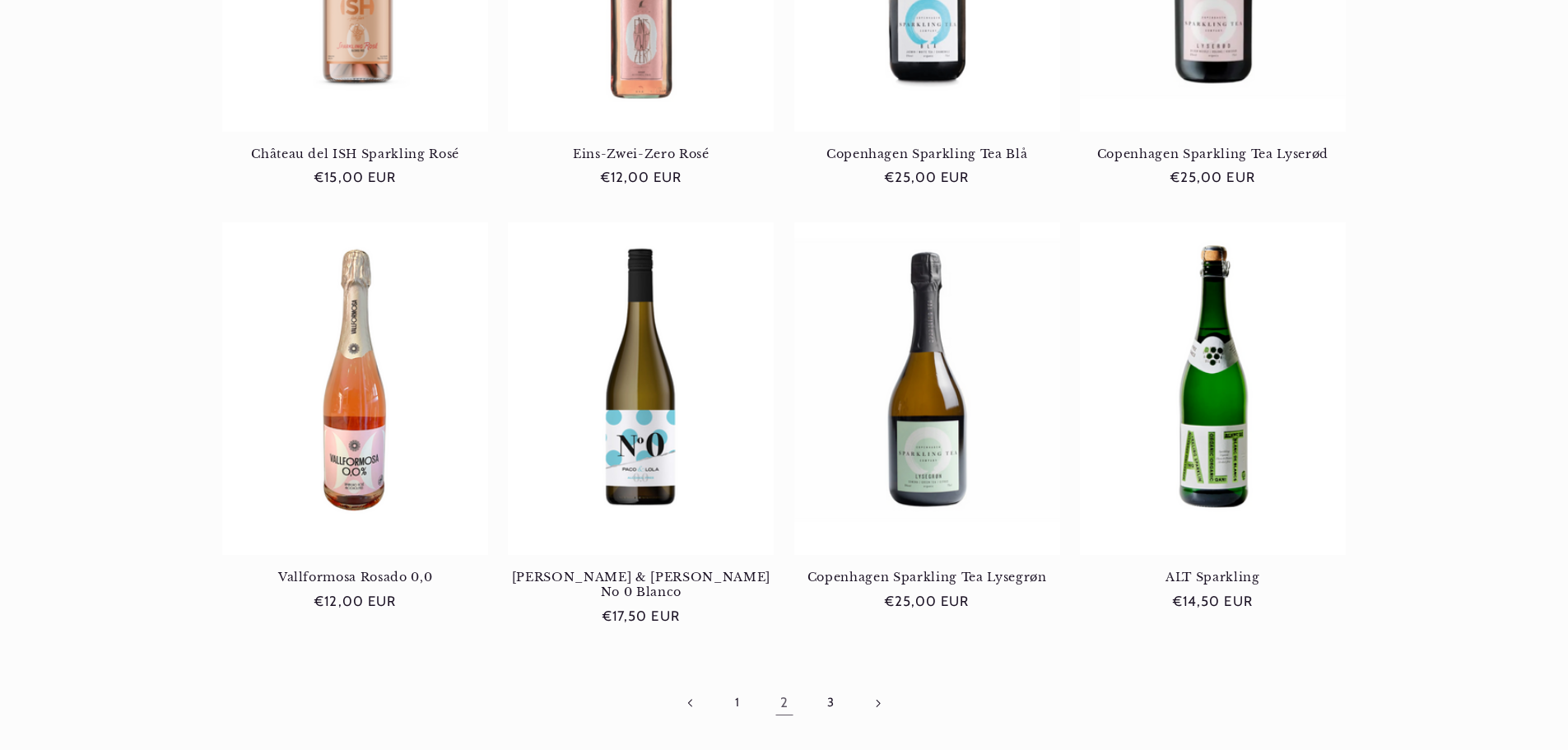
scroll to position [1399, 0]
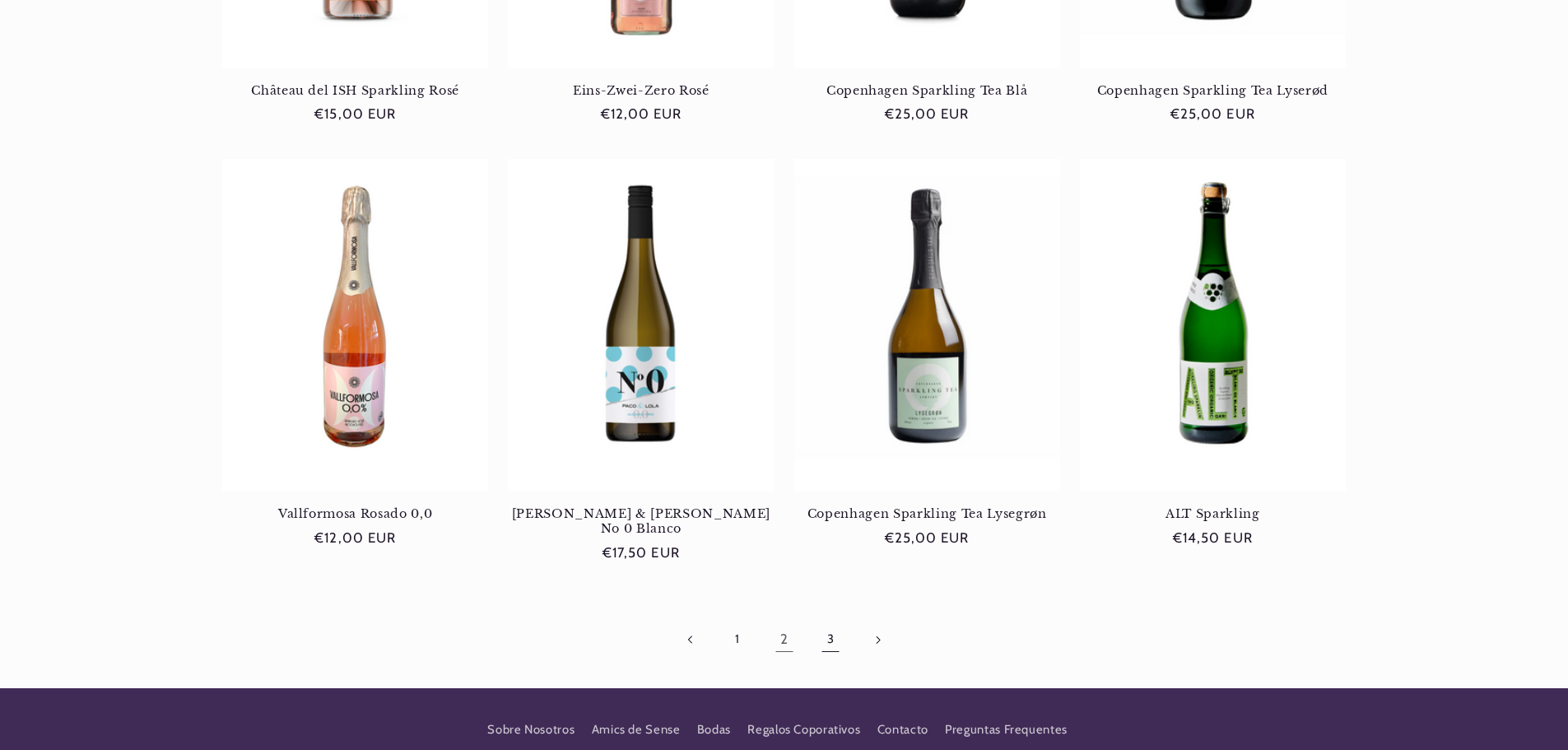
click at [828, 620] on link "3" at bounding box center [830, 639] width 37 height 37
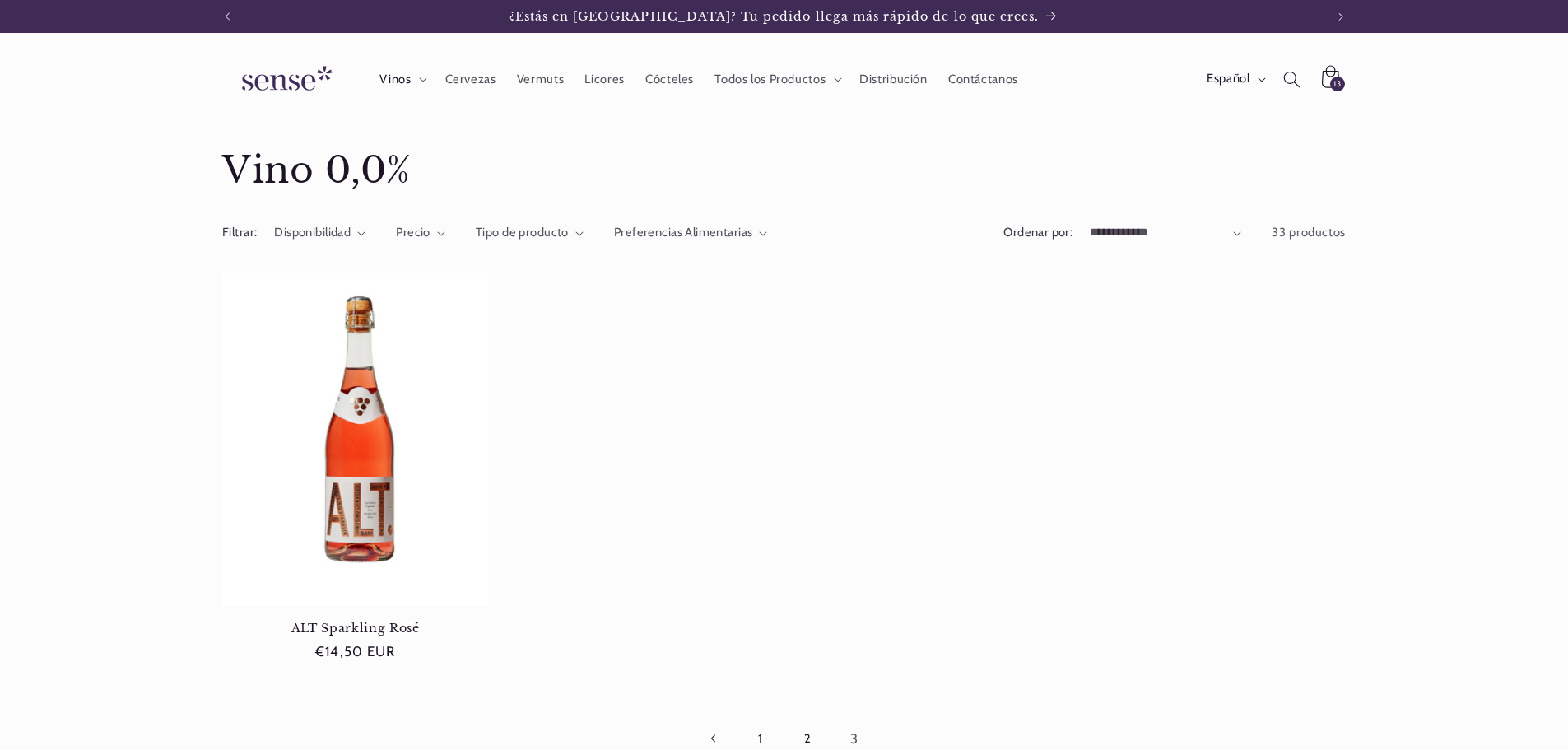
click at [1324, 75] on icon at bounding box center [1330, 80] width 40 height 40
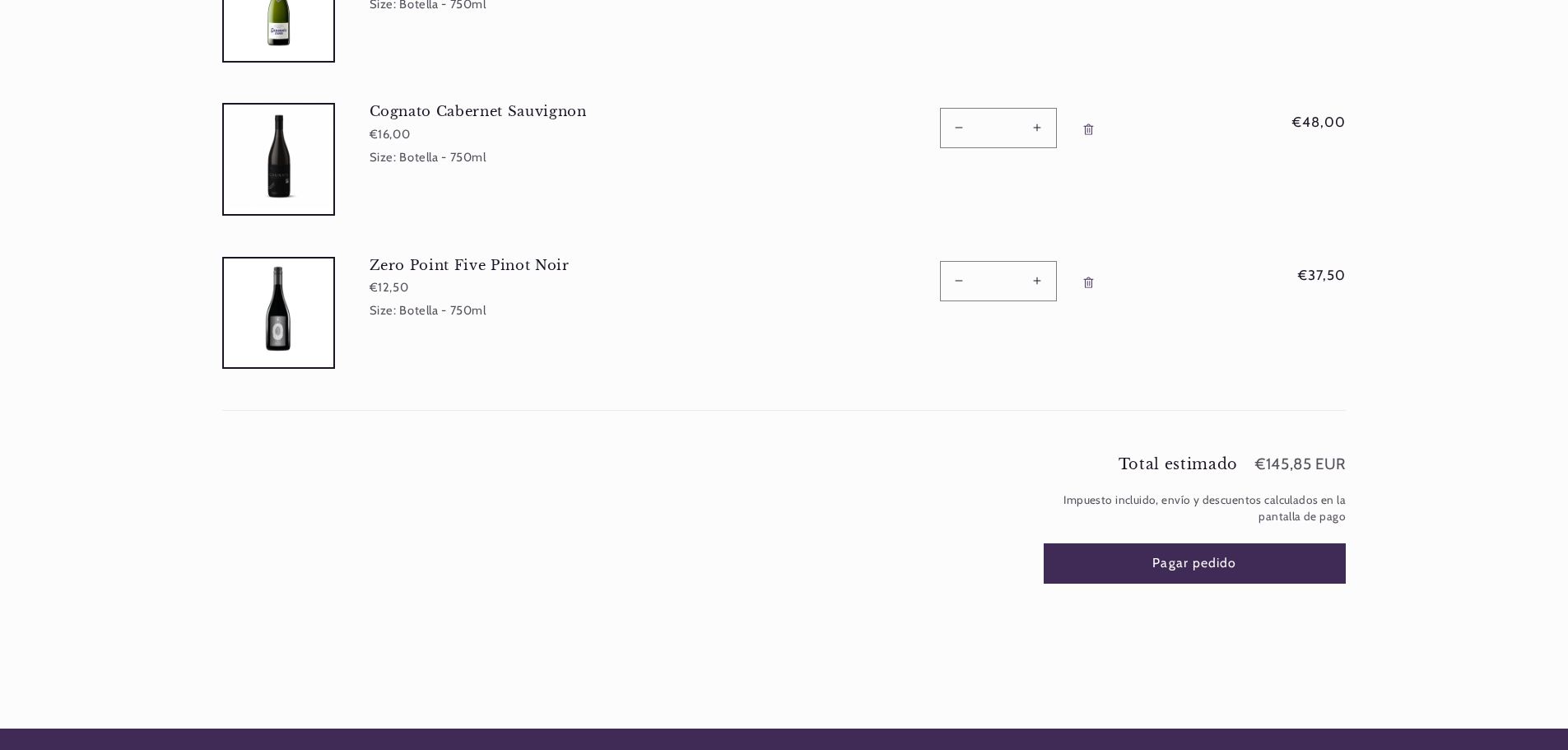
scroll to position [659, 0]
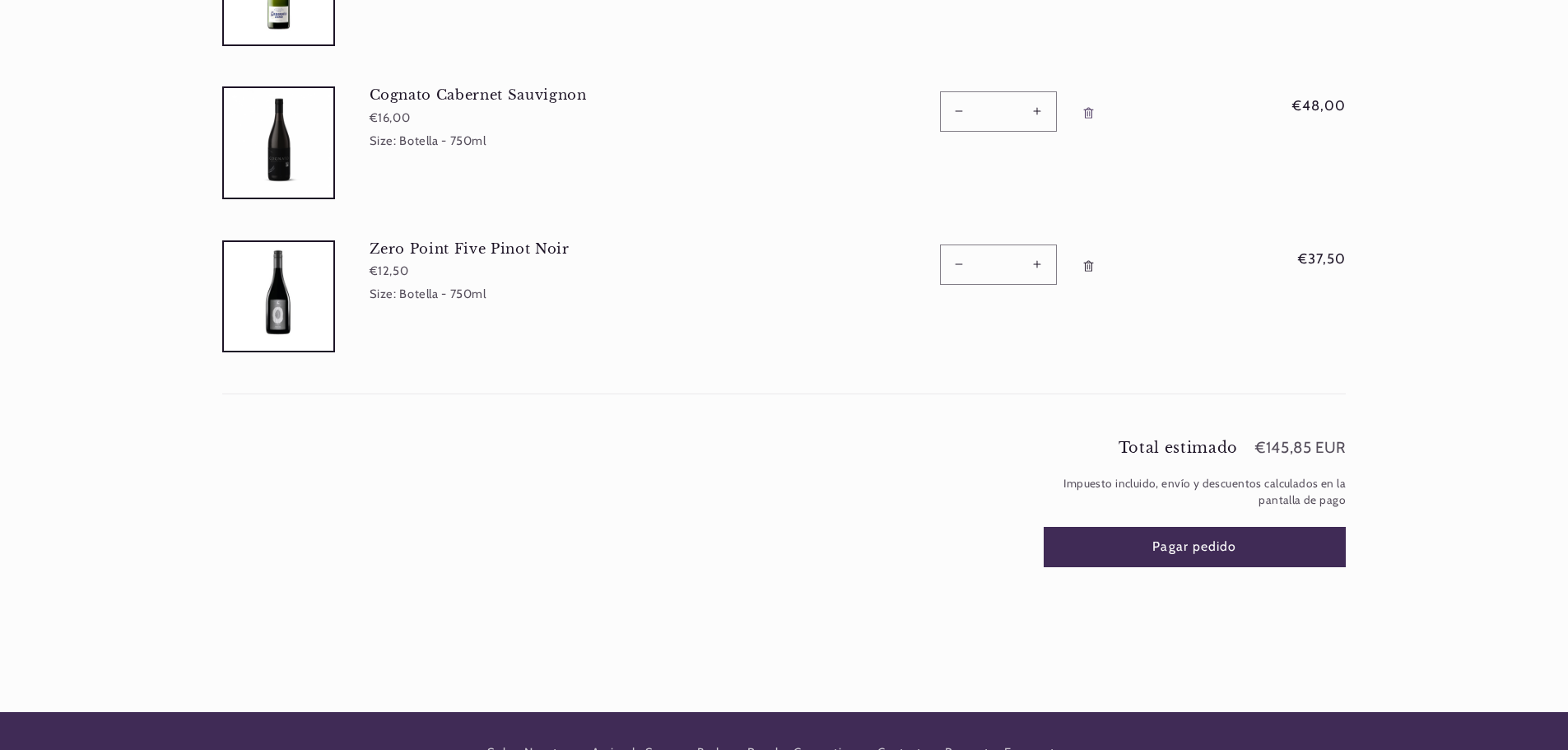
click at [1087, 255] on link "Eliminar Zero Point Five Pinot Noir - Botella - 750ml" at bounding box center [1090, 266] width 31 height 43
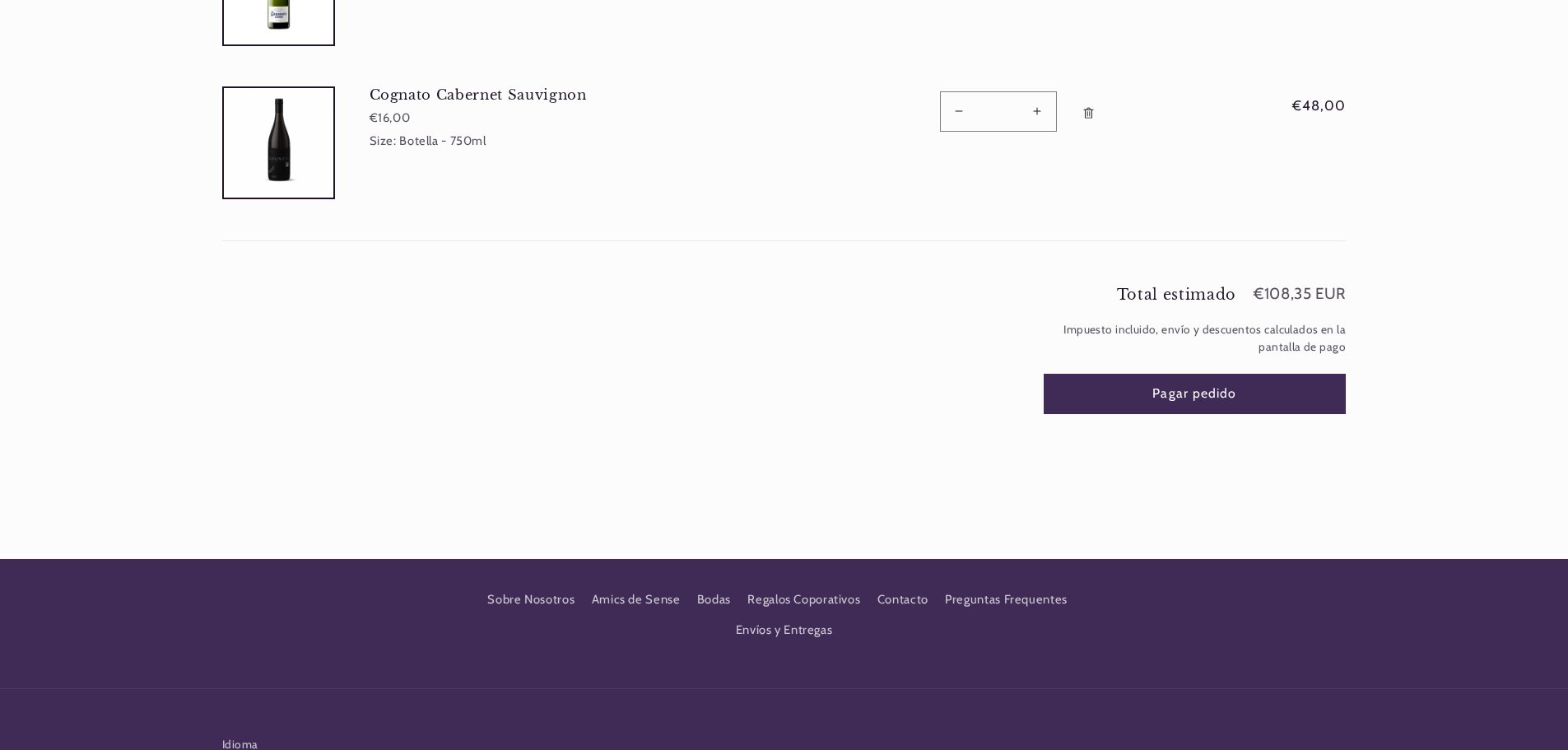
click at [1092, 107] on icon "Eliminar Cognato Cabernet Sauvignon - Botella - 750ml" at bounding box center [1089, 113] width 13 height 13
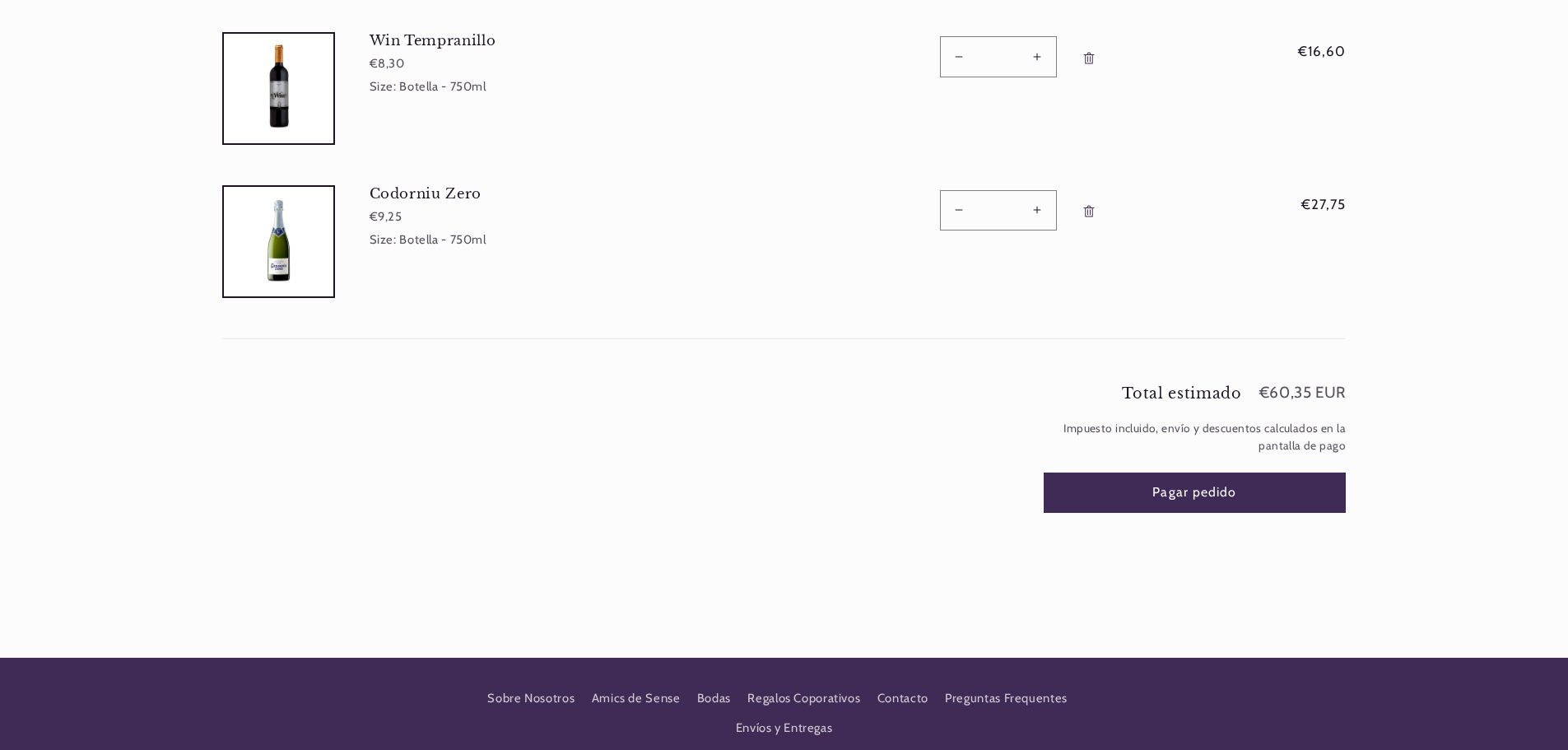
scroll to position [412, 0]
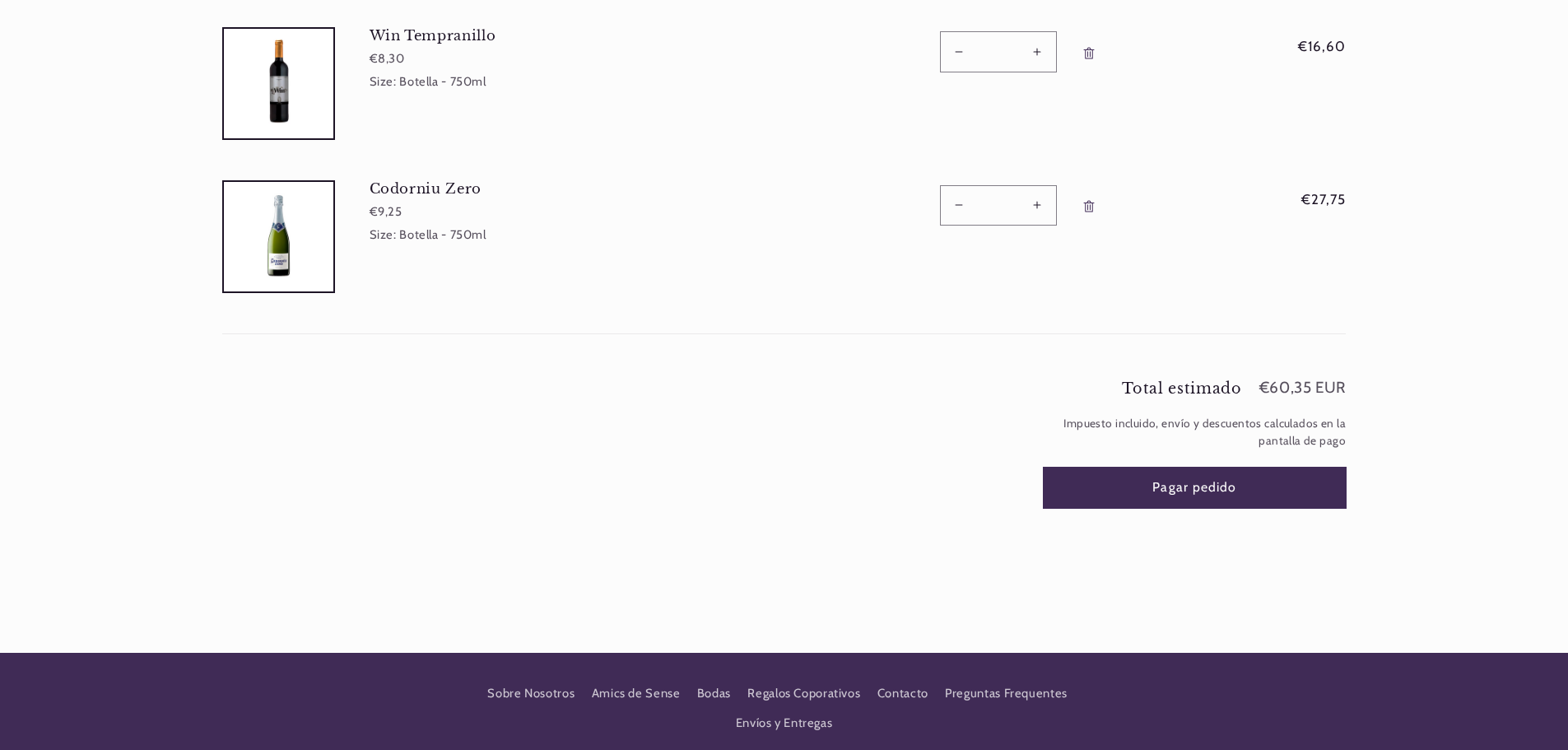
click at [1268, 482] on button "Pagar pedido" at bounding box center [1194, 488] width 302 height 40
